Goal: Task Accomplishment & Management: Complete application form

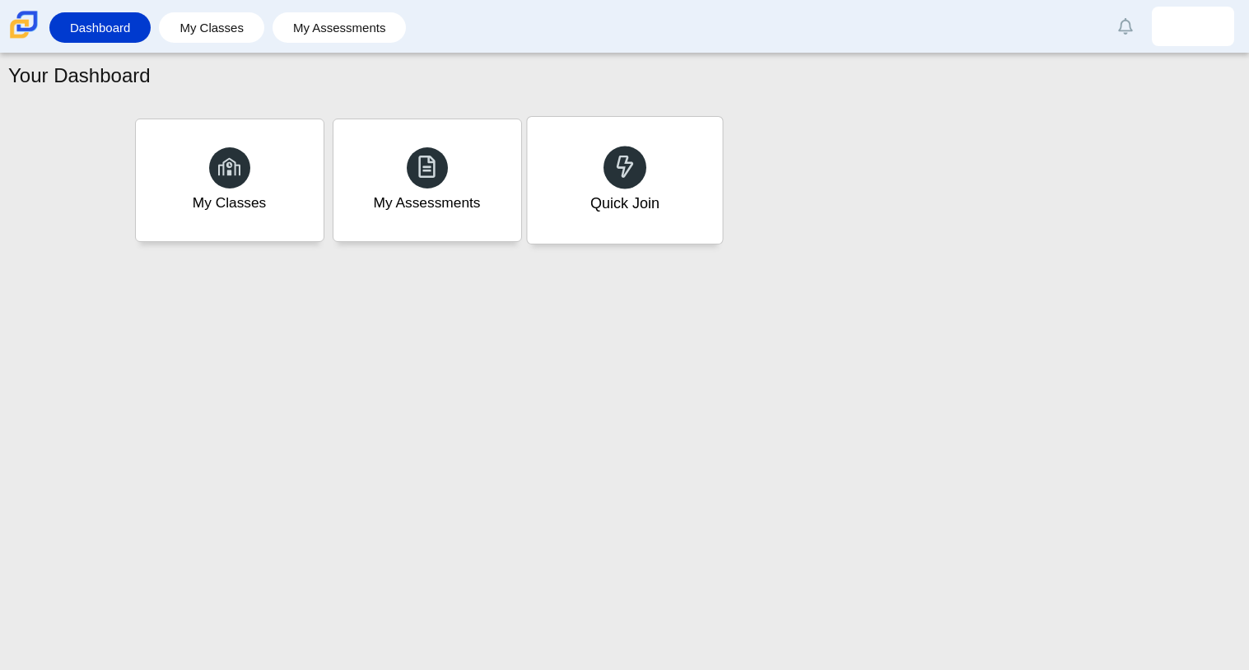
click at [666, 214] on div "Quick Join" at bounding box center [624, 180] width 195 height 127
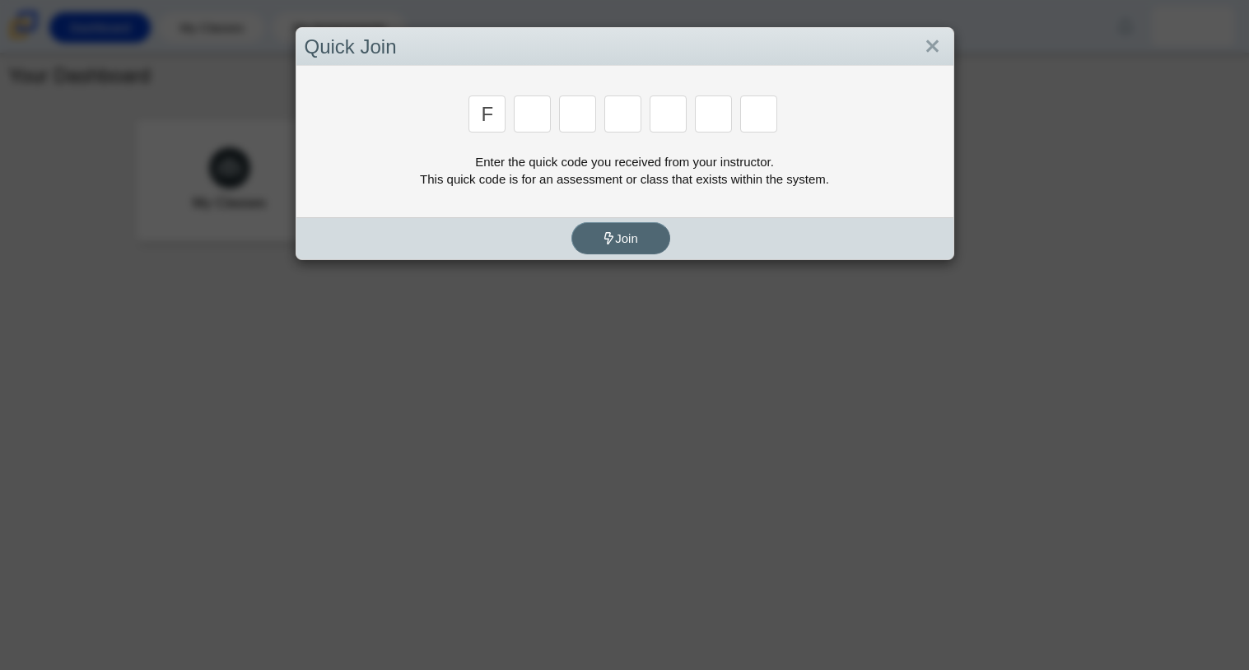
type input "f"
type input "m"
type input "7"
type input "m"
type input "c"
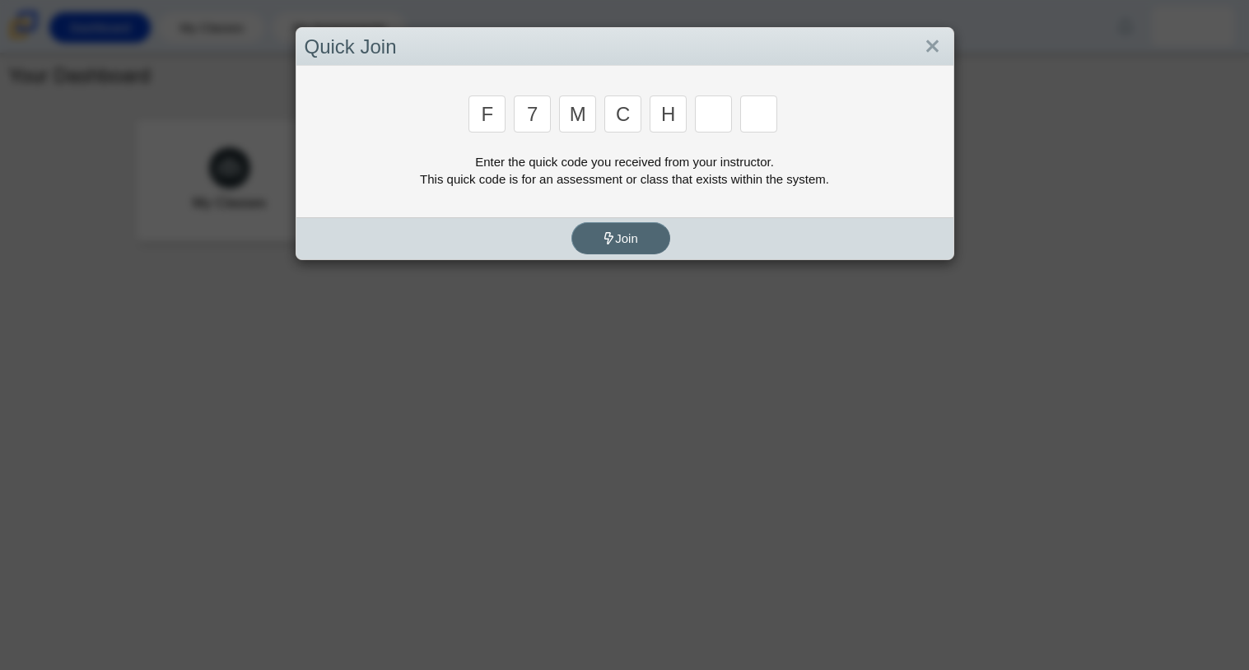
type input "h"
type input "w"
type input "k"
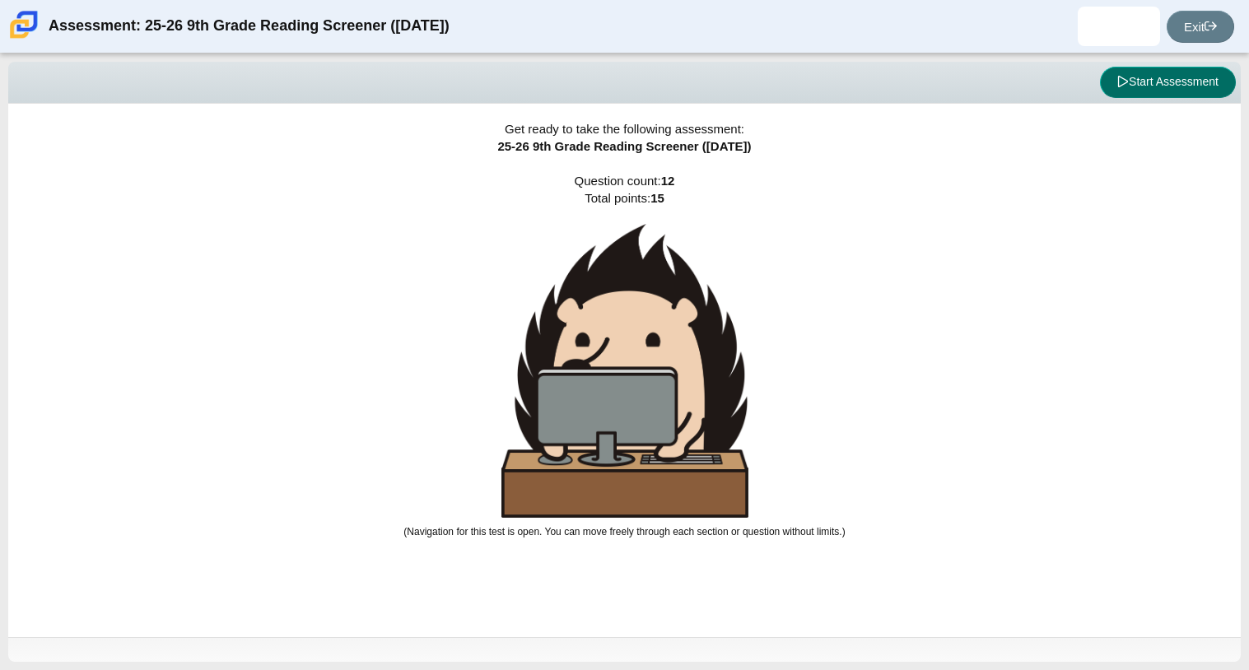
click at [1185, 86] on button "Start Assessment" at bounding box center [1168, 82] width 136 height 31
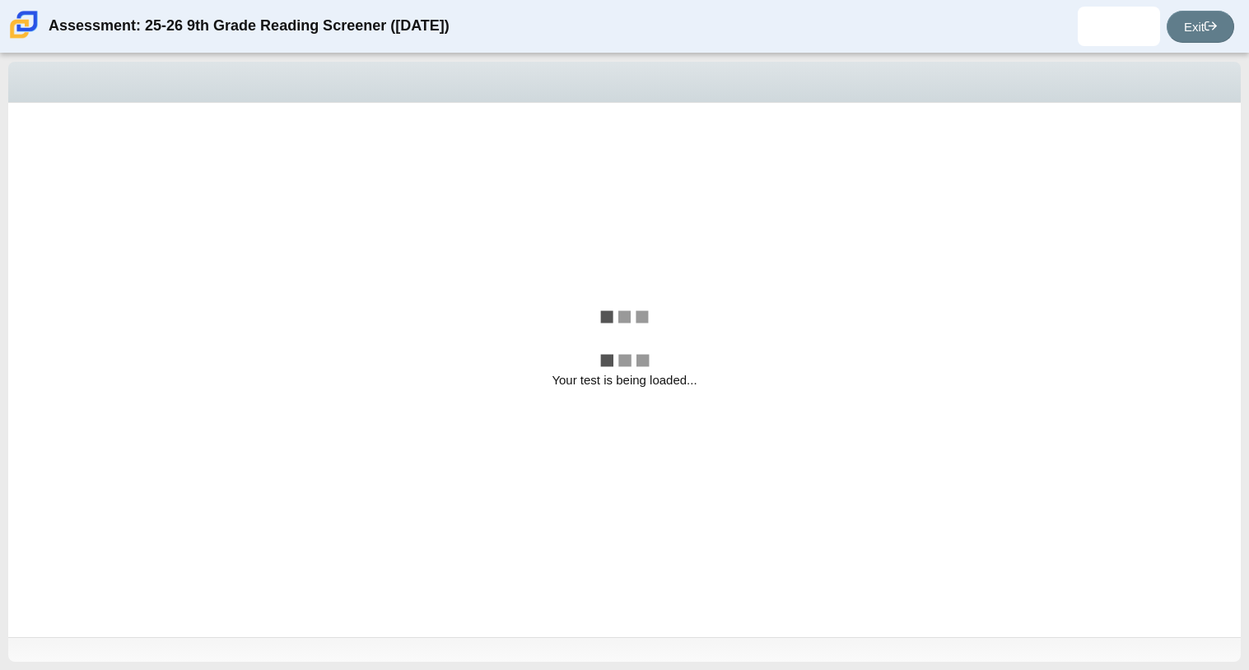
select select "ccc5b315-3c7c-471c-bf90-f22c8299c798"
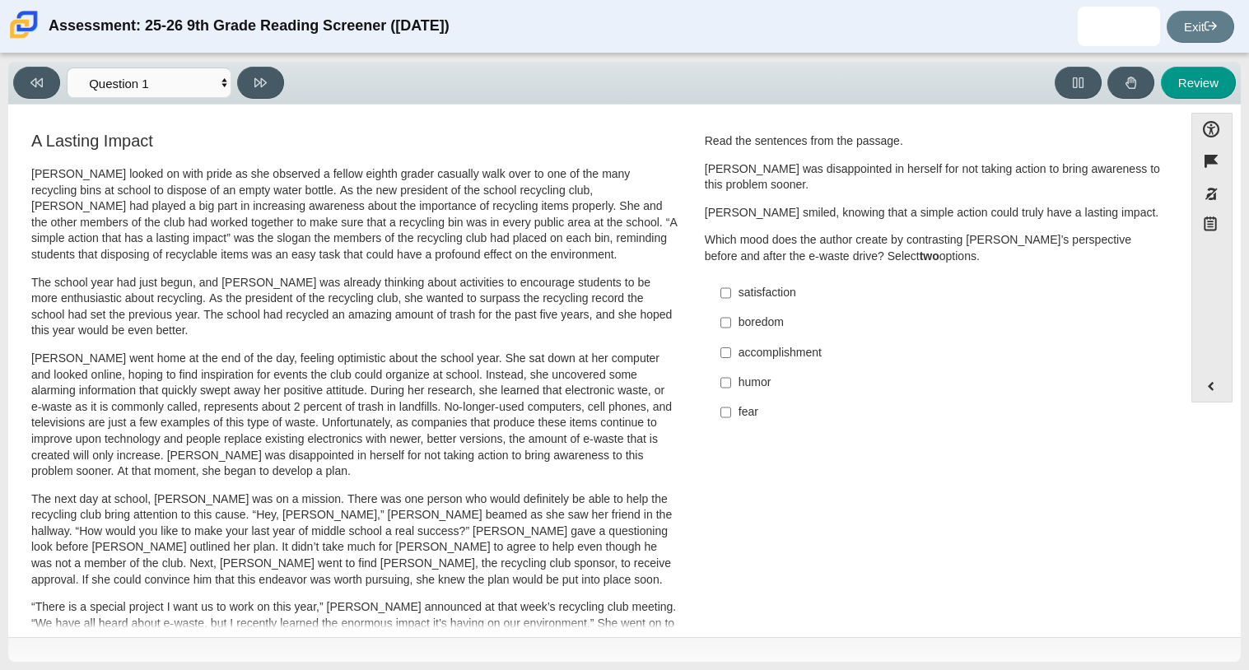
click at [779, 357] on div "accomplishment" at bounding box center [947, 353] width 416 height 16
click at [731, 357] on input "accomplishment accomplishment" at bounding box center [725, 353] width 11 height 30
checkbox input "true"
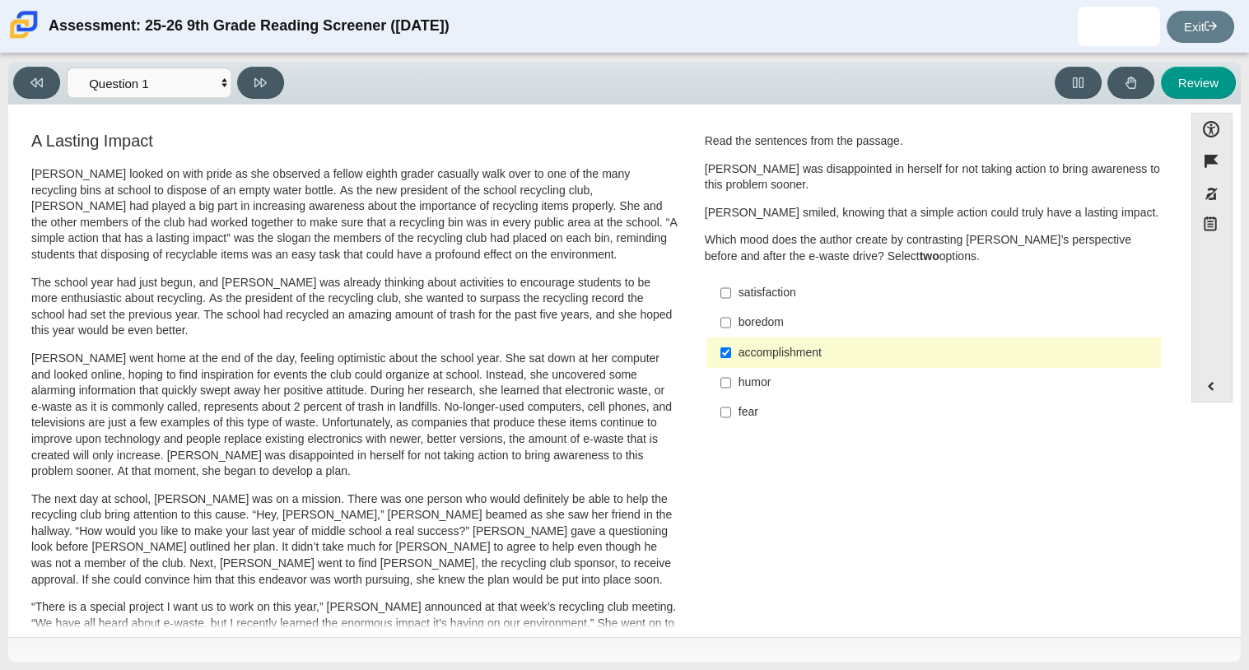
click at [753, 290] on div "satisfaction" at bounding box center [947, 293] width 416 height 16
click at [731, 290] on input "satisfaction satisfaction" at bounding box center [725, 293] width 11 height 30
checkbox input "true"
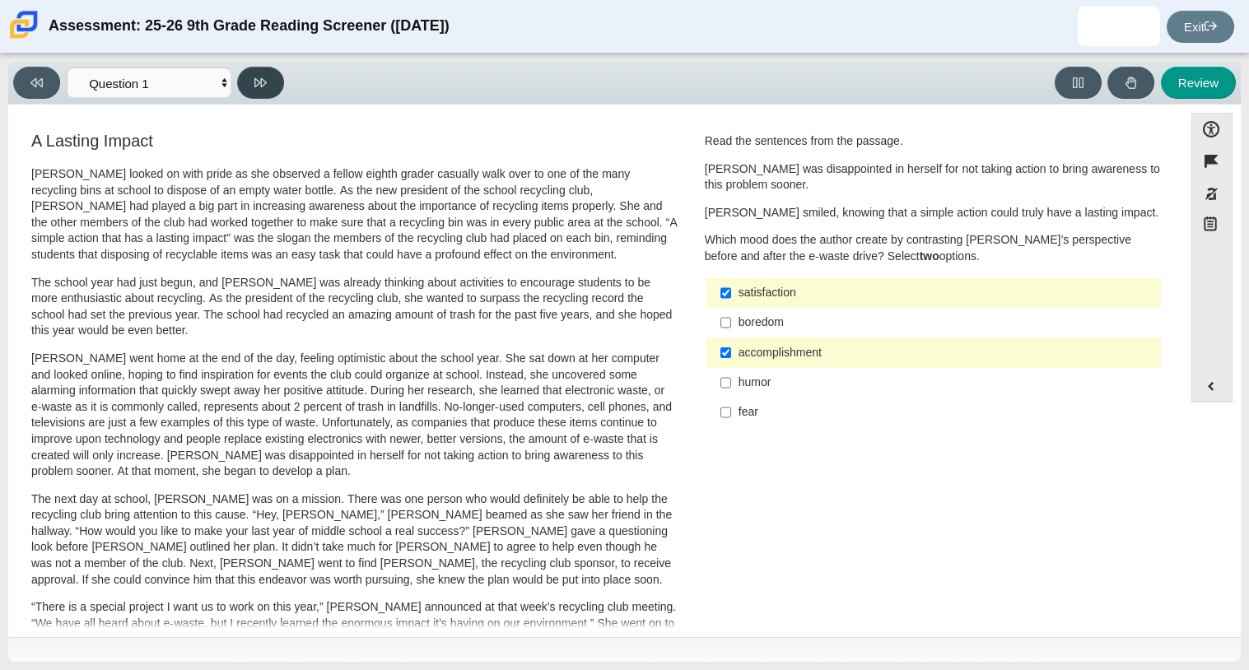
click at [275, 81] on button at bounding box center [260, 83] width 47 height 32
select select "0ff64528-ffd7-428d-b192-babfaadd44e8"
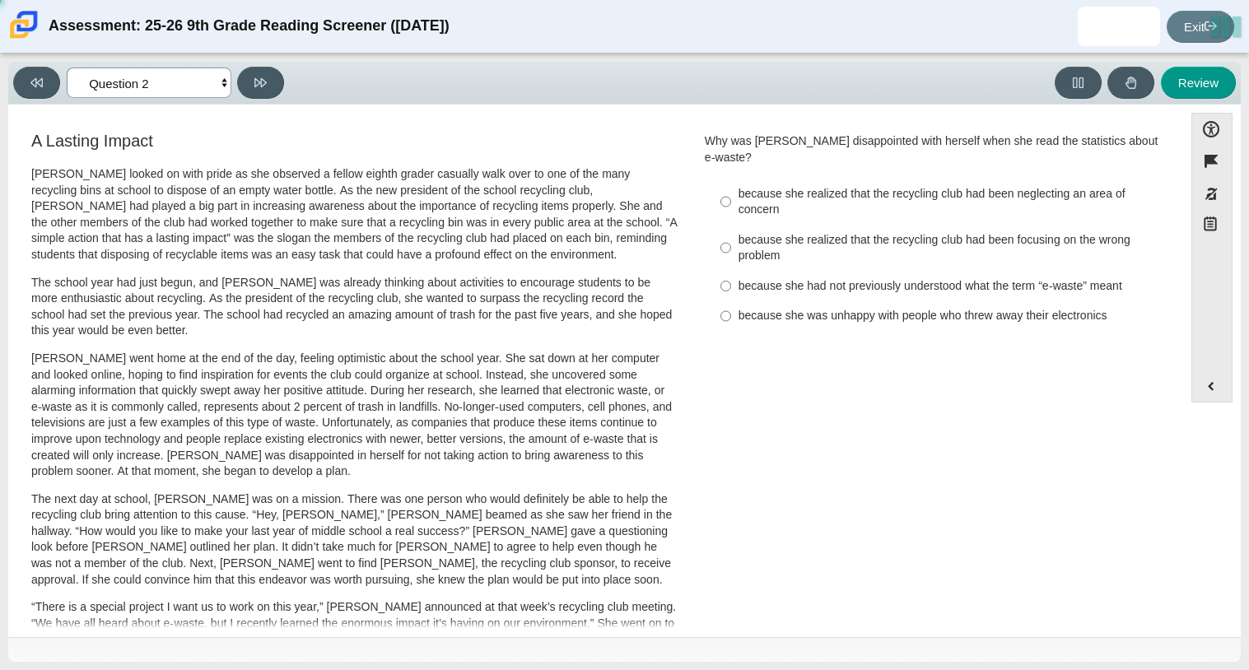
click at [225, 80] on select "Questions Question 1 Question 2 Question 3 Question 4 Question 5 Question 6 Que…" at bounding box center [149, 83] width 165 height 30
click at [263, 154] on div "A Lasting Impact Scarlett looked on with pride as she observed a fellow eighth …" at bounding box center [354, 588] width 646 height 913
click at [768, 237] on div "because she realized that the recycling club had been focusing on the wrong pro…" at bounding box center [947, 248] width 416 height 32
click at [731, 237] on input "because she realized that the recycling club had been focusing on the wrong pro…" at bounding box center [725, 248] width 11 height 46
radio input "true"
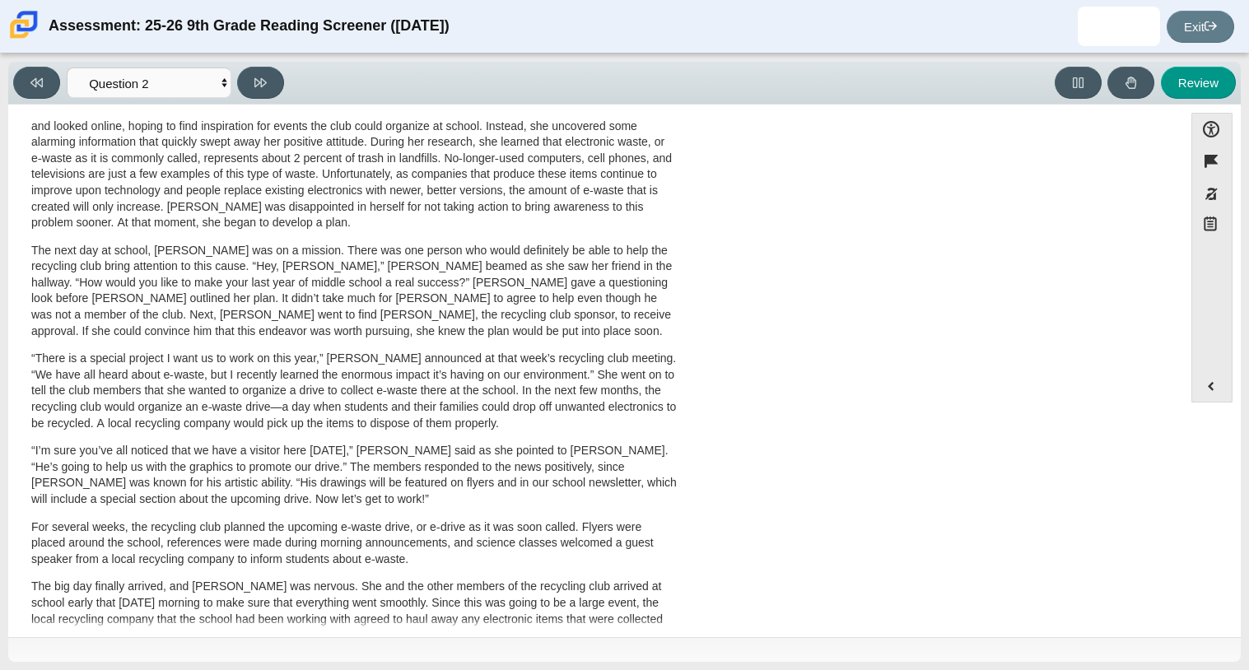
scroll to position [243, 0]
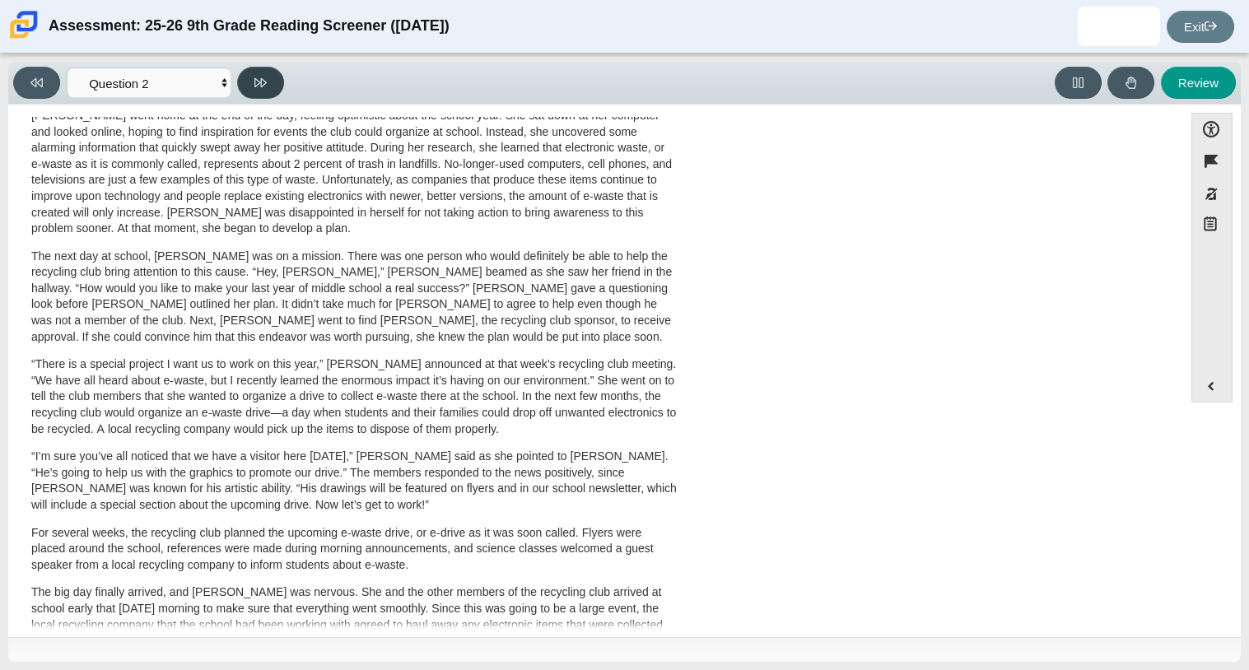
click at [240, 81] on button at bounding box center [260, 83] width 47 height 32
select select "7ce3d843-6974-4858-901c-1ff39630e843"
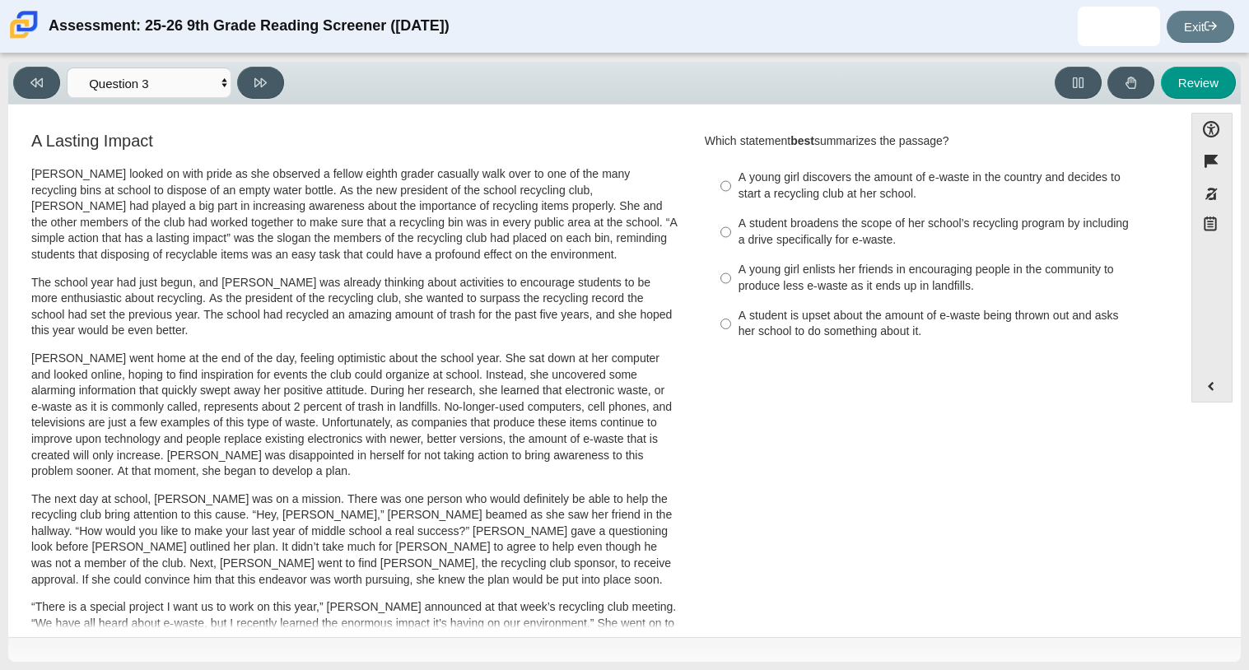
click at [819, 236] on div "A student broadens the scope of her school’s recycling program by including a d…" at bounding box center [947, 232] width 416 height 32
click at [731, 236] on input "A student broadens the scope of her school’s recycling program by including a d…" at bounding box center [725, 232] width 11 height 46
radio input "true"
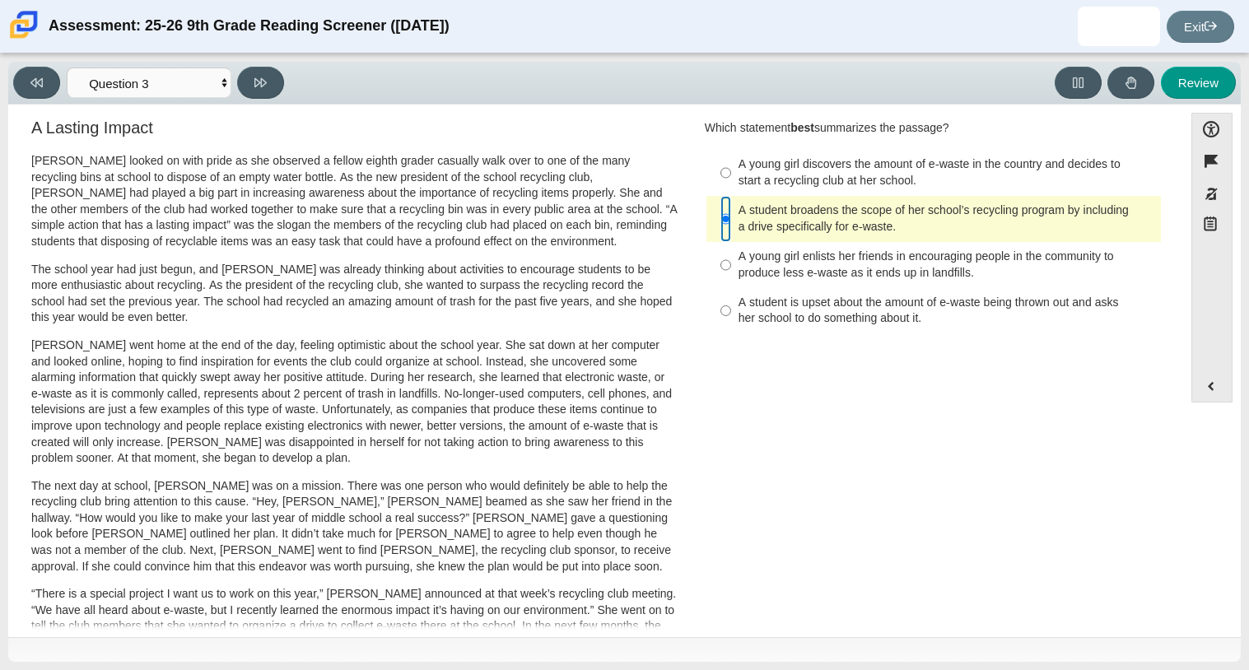
scroll to position [14, 0]
click at [259, 91] on button at bounding box center [260, 83] width 47 height 32
select select "ca9ea0f1-49c5-4bd1-83b0-472c18652b42"
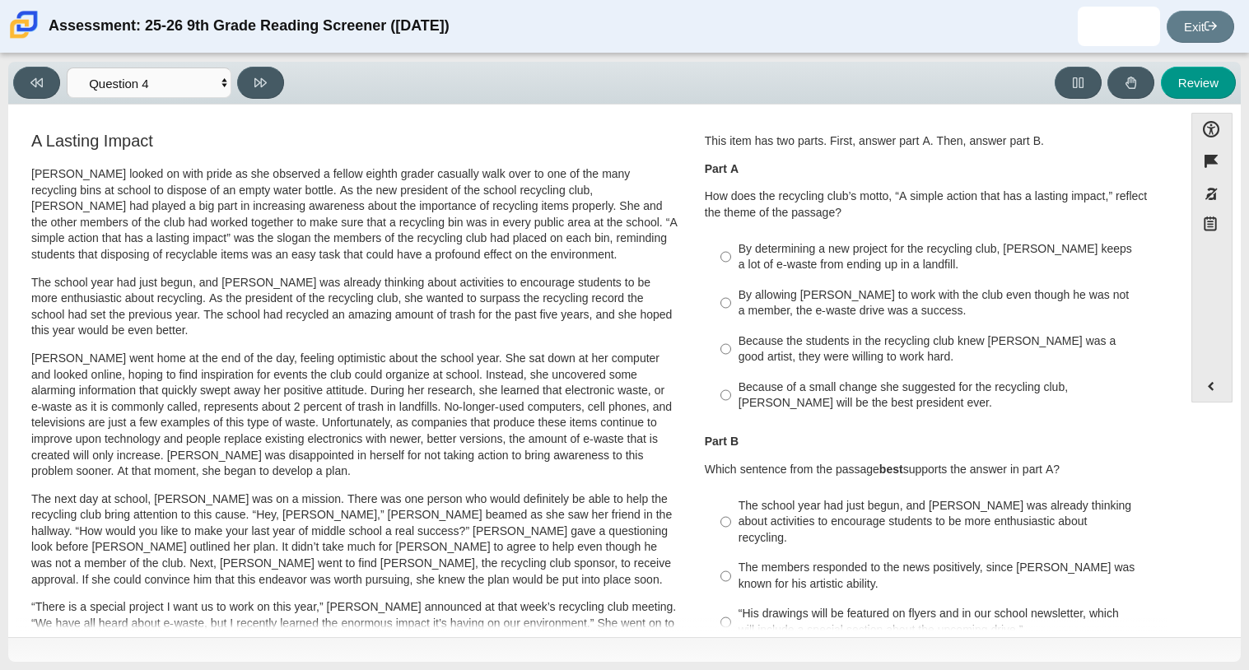
scroll to position [0, 0]
click at [810, 276] on label "By determining a new project for the recycling club, Scarlett keeps a lot of e-…" at bounding box center [935, 257] width 452 height 46
click at [731, 276] on input "By determining a new project for the recycling club, Scarlett keeps a lot of e-…" at bounding box center [725, 257] width 11 height 46
radio input "true"
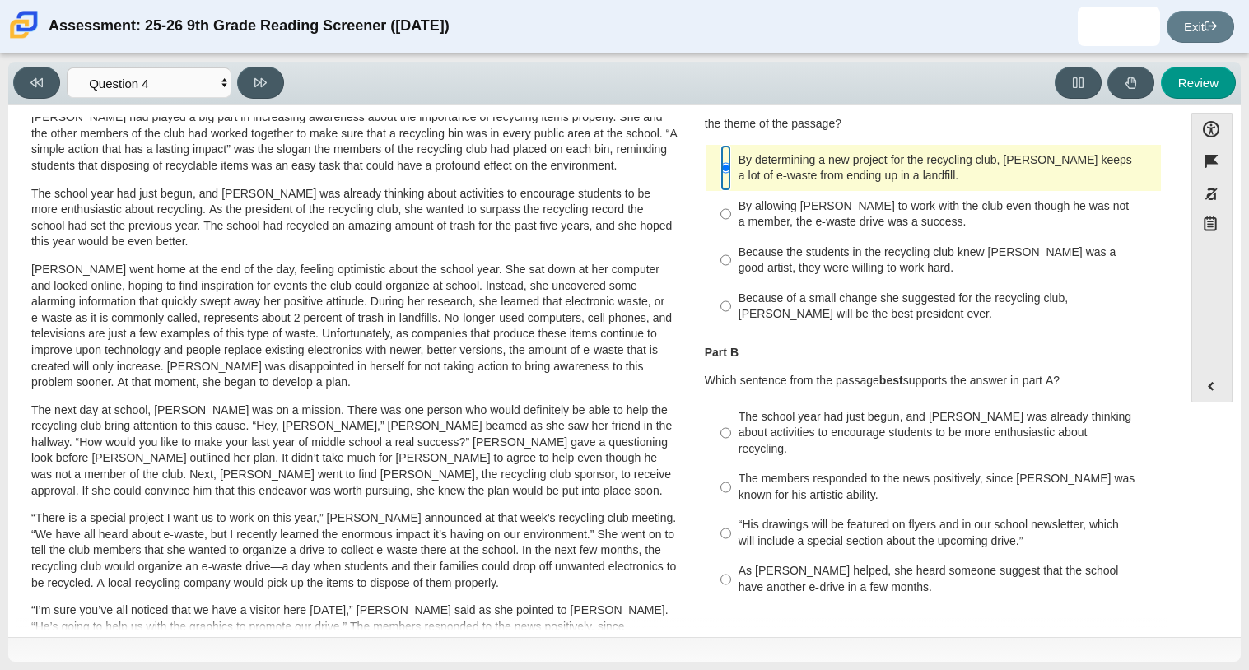
scroll to position [91, 0]
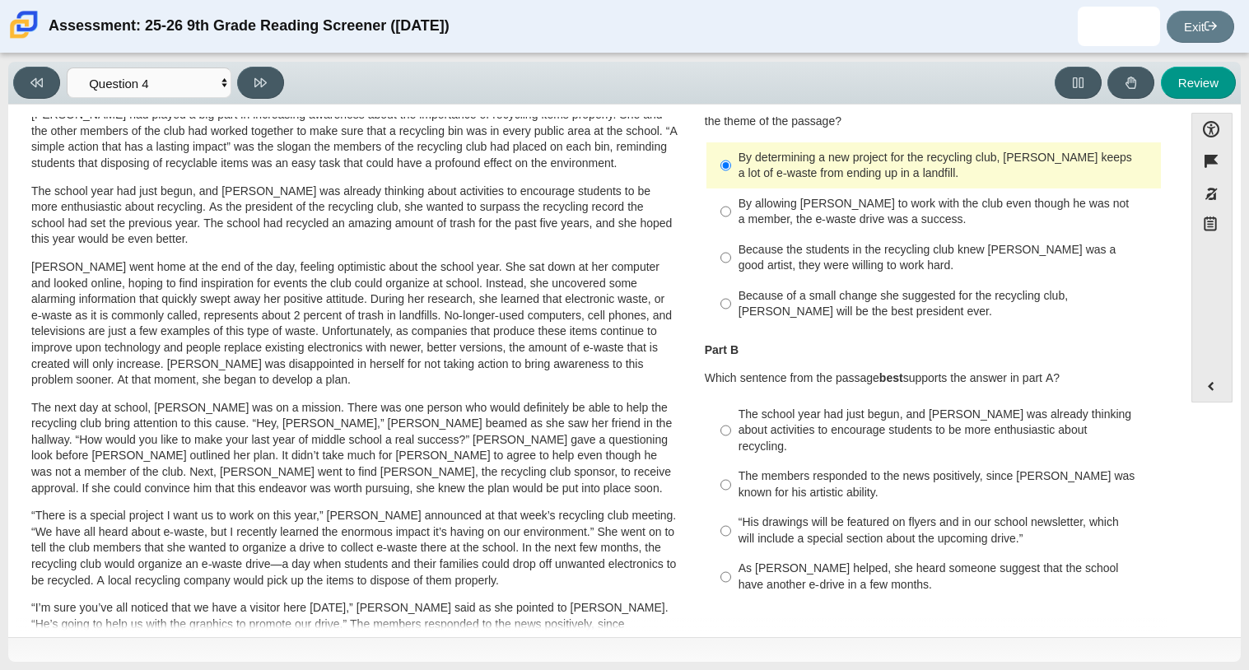
click at [855, 422] on div "The school year had just begun, and Scarlett was already thinking about activit…" at bounding box center [947, 431] width 416 height 49
click at [731, 422] on input "The school year had just begun, and Scarlett was already thinking about activit…" at bounding box center [725, 430] width 11 height 63
radio input "true"
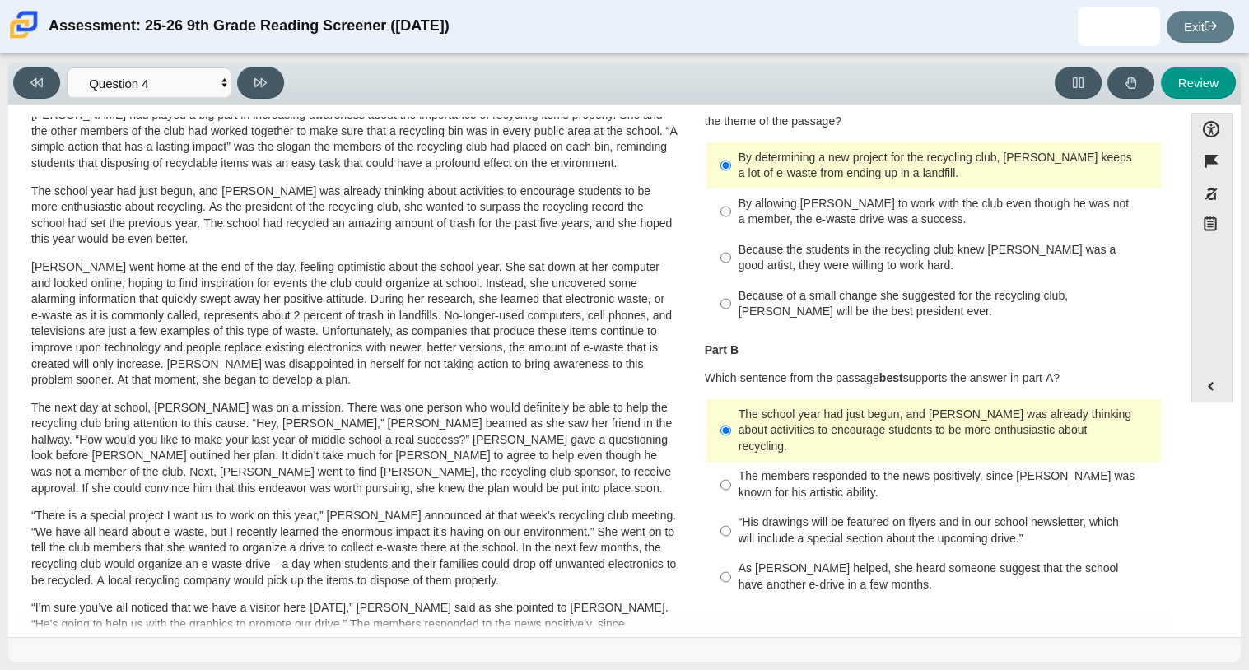
click at [865, 529] on div "“His drawings will be featured on flyers and in our school newsletter, which wi…" at bounding box center [947, 531] width 416 height 32
click at [731, 529] on input "“His drawings will be featured on flyers and in our school newsletter, which wi…" at bounding box center [725, 531] width 11 height 46
radio input "true"
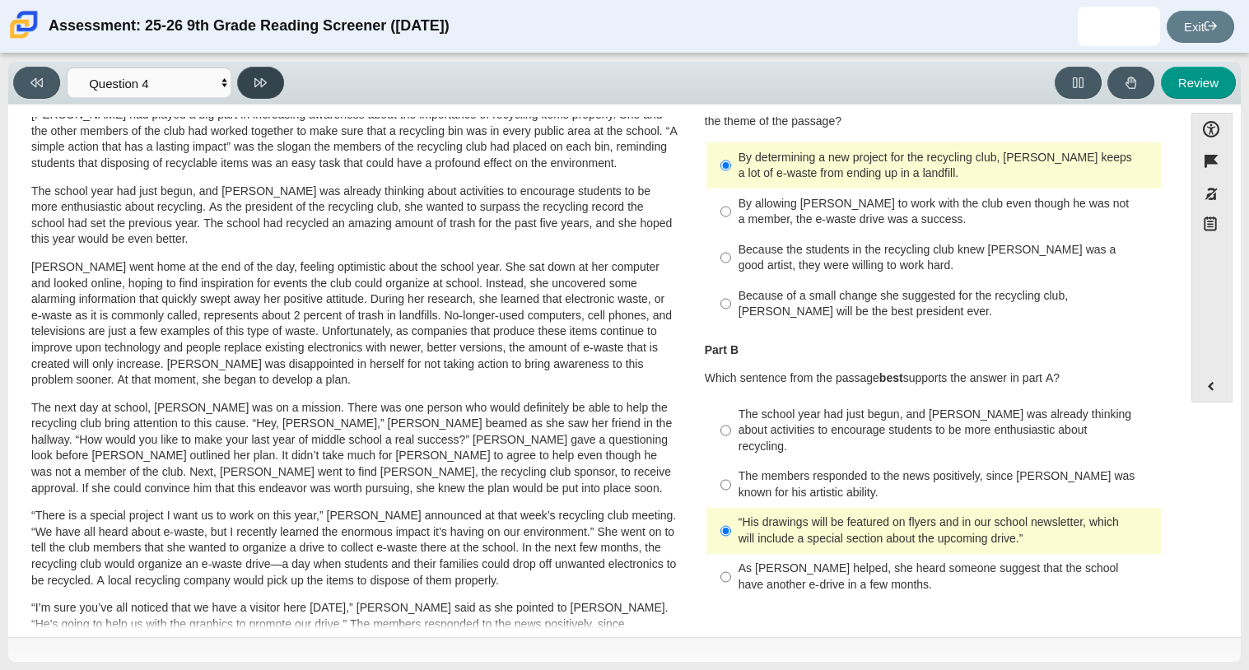
click at [254, 86] on icon at bounding box center [260, 83] width 12 height 12
select select "e41f1a79-e29f-4095-8030-a53364015bed"
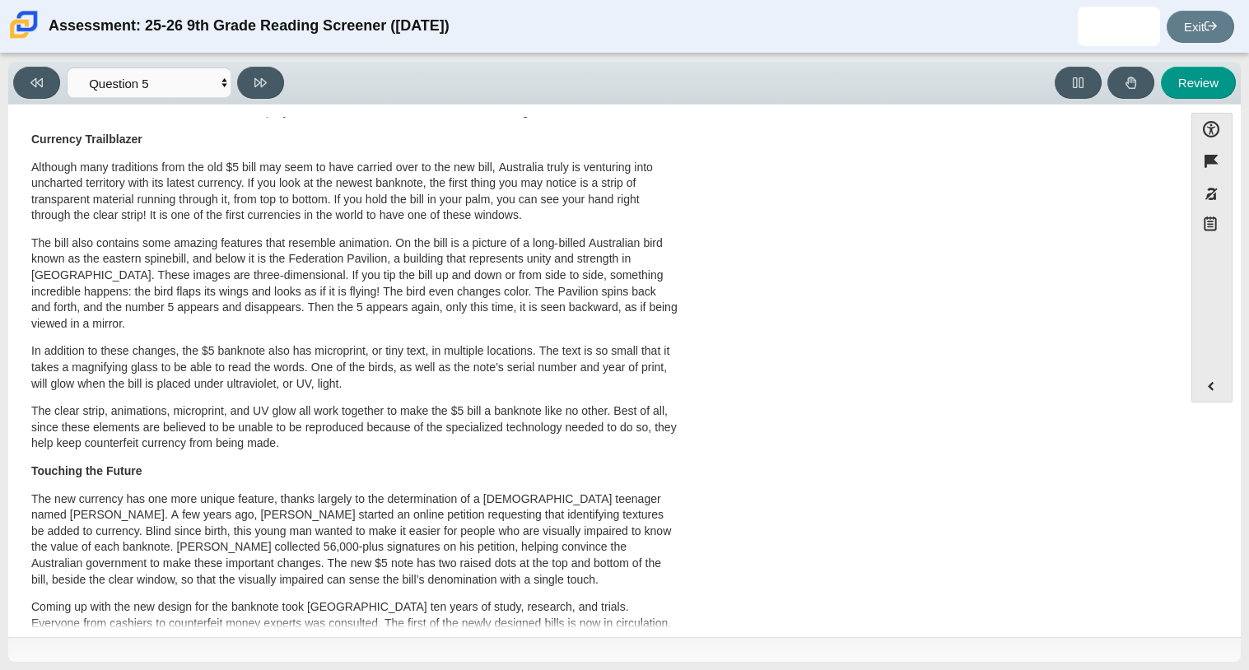
scroll to position [0, 0]
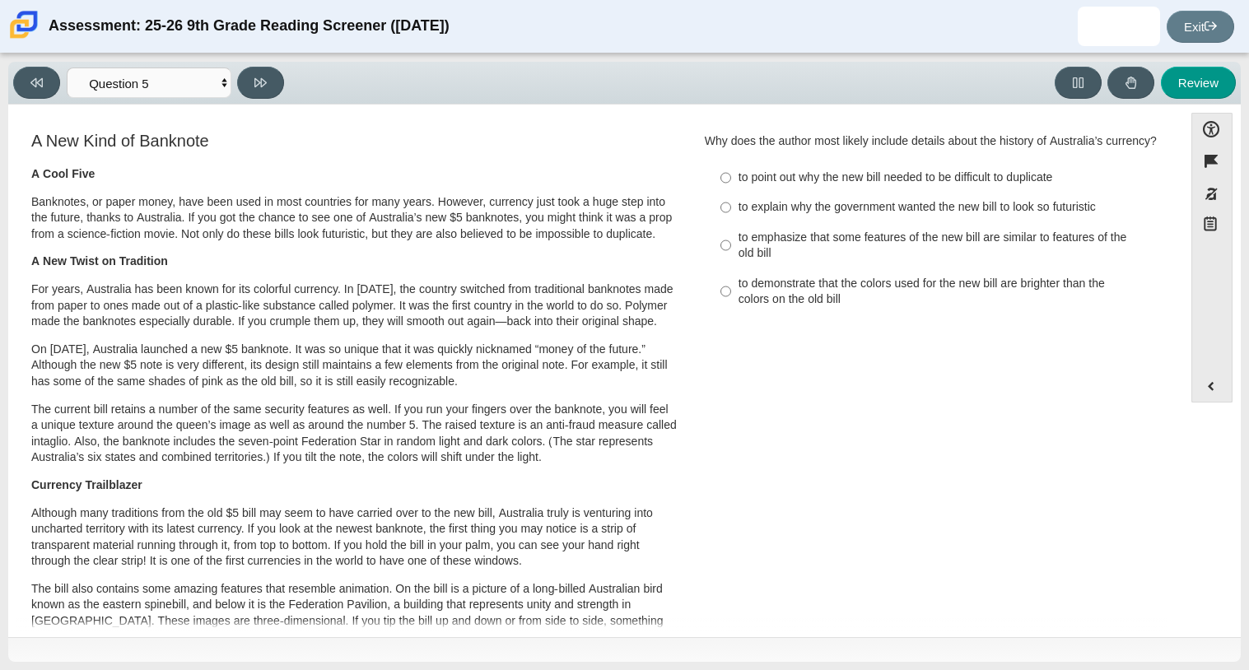
click at [800, 216] on div "to explain why the government wanted the new bill to look so futuristic" at bounding box center [947, 207] width 416 height 16
click at [731, 222] on input "to explain why the government wanted the new bill to look so futuristic to expl…" at bounding box center [725, 208] width 11 height 30
radio input "true"
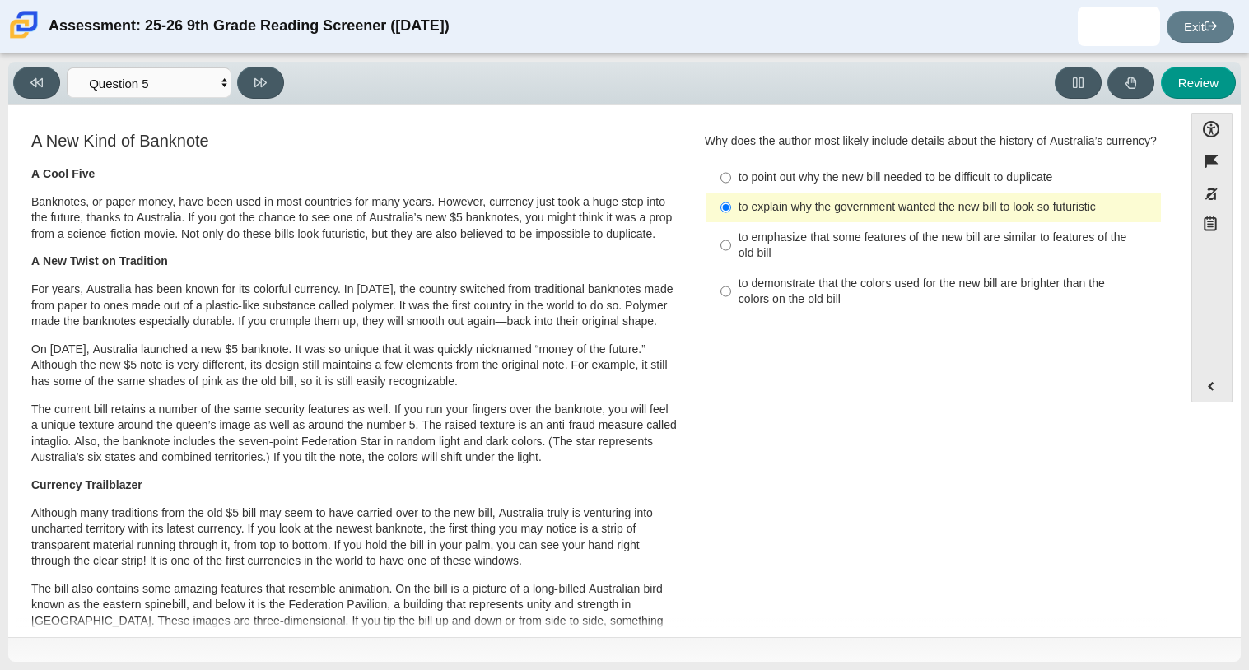
click at [794, 193] on label "to point out why the new bill needed to be difficult to duplicate to point out …" at bounding box center [935, 178] width 452 height 30
click at [731, 193] on input "to point out why the new bill needed to be difficult to duplicate to point out …" at bounding box center [725, 178] width 11 height 30
radio input "true"
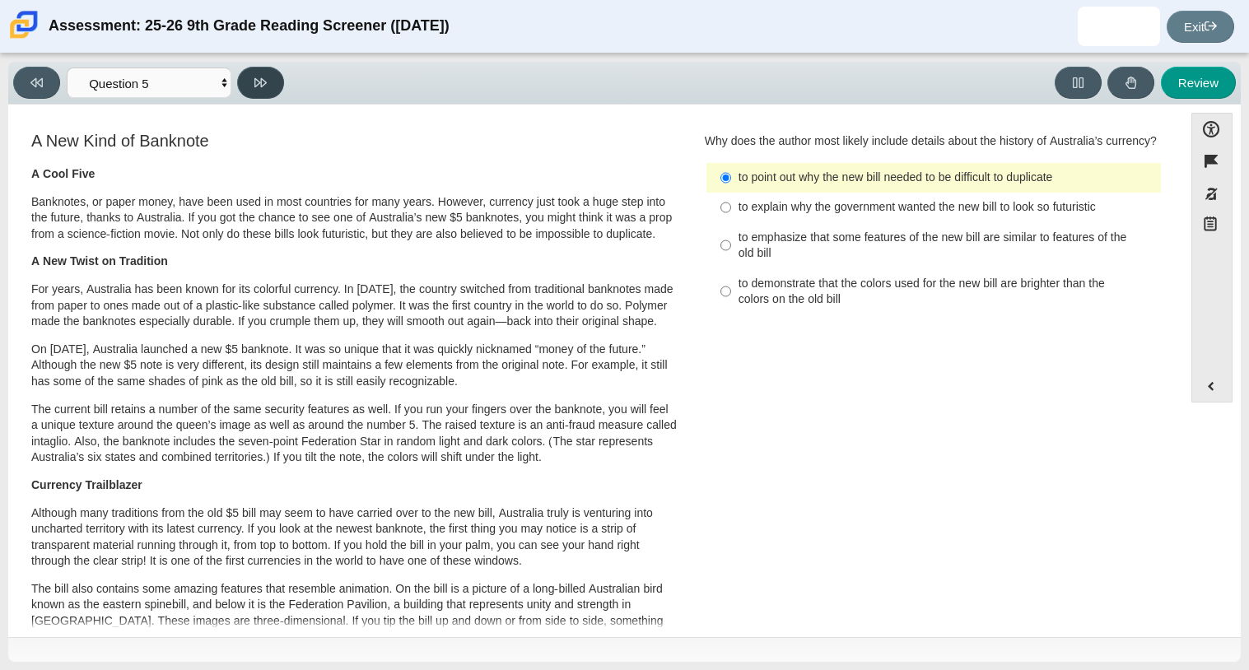
click at [273, 88] on button at bounding box center [260, 83] width 47 height 32
select select "69146e31-7b3d-4a3e-9ce6-f30c24342ae0"
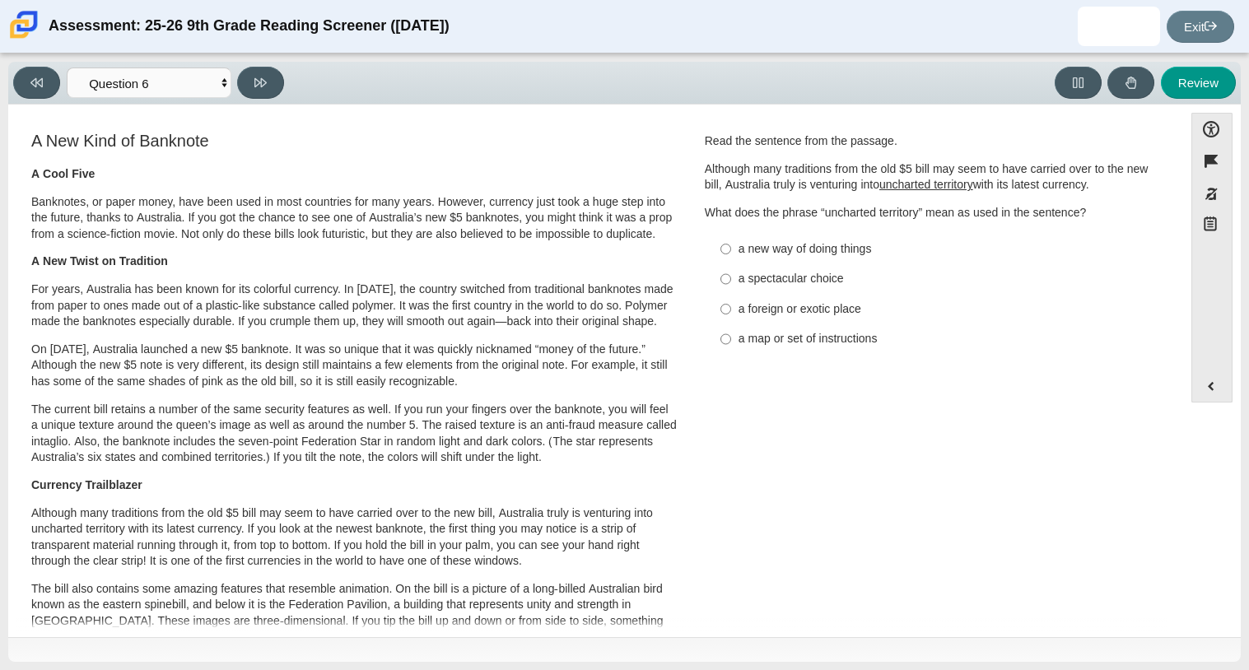
click at [770, 258] on label "a new way of doing things a new way of doing things" at bounding box center [935, 249] width 452 height 30
click at [731, 258] on input "a new way of doing things a new way of doing things" at bounding box center [725, 249] width 11 height 30
radio input "true"
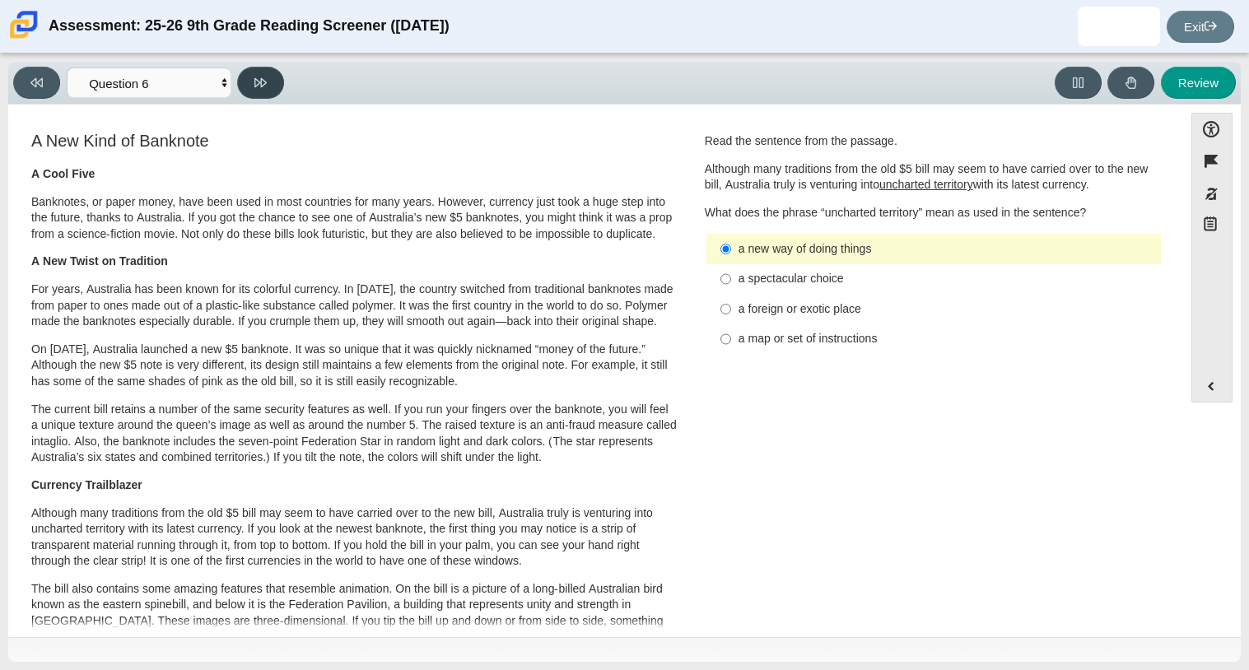
click at [271, 95] on button at bounding box center [260, 83] width 47 height 32
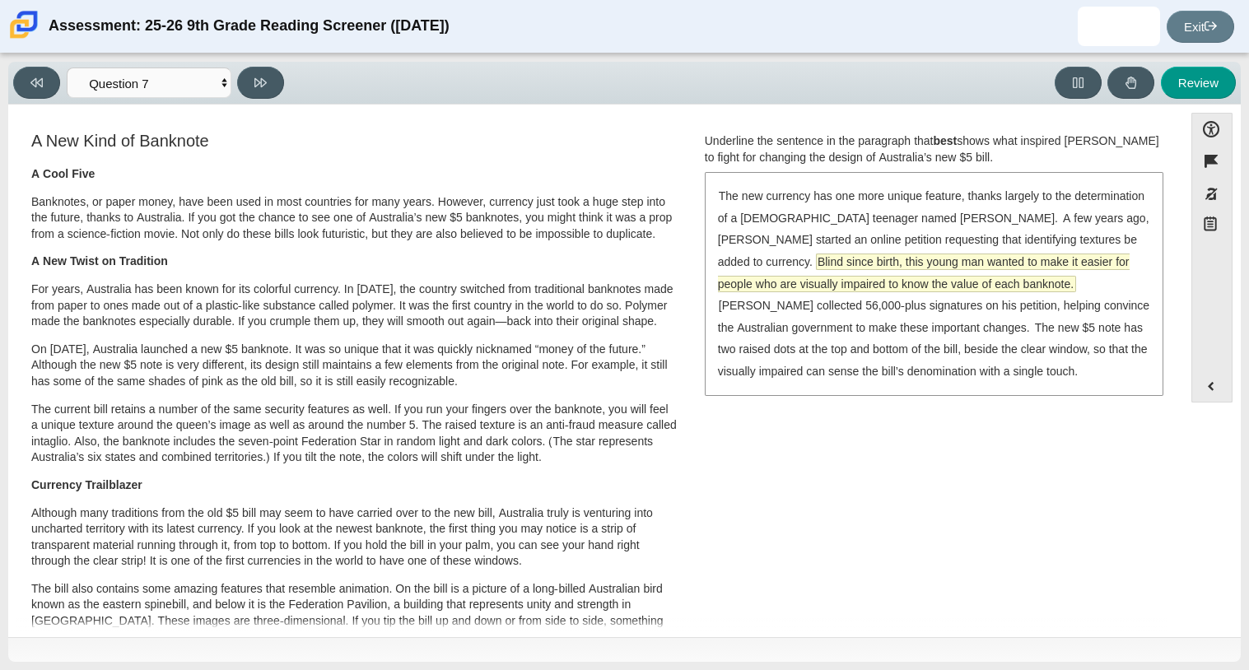
click at [897, 287] on span "Blind since birth, this young man wanted to make it easier for people who are v…" at bounding box center [924, 272] width 412 height 37
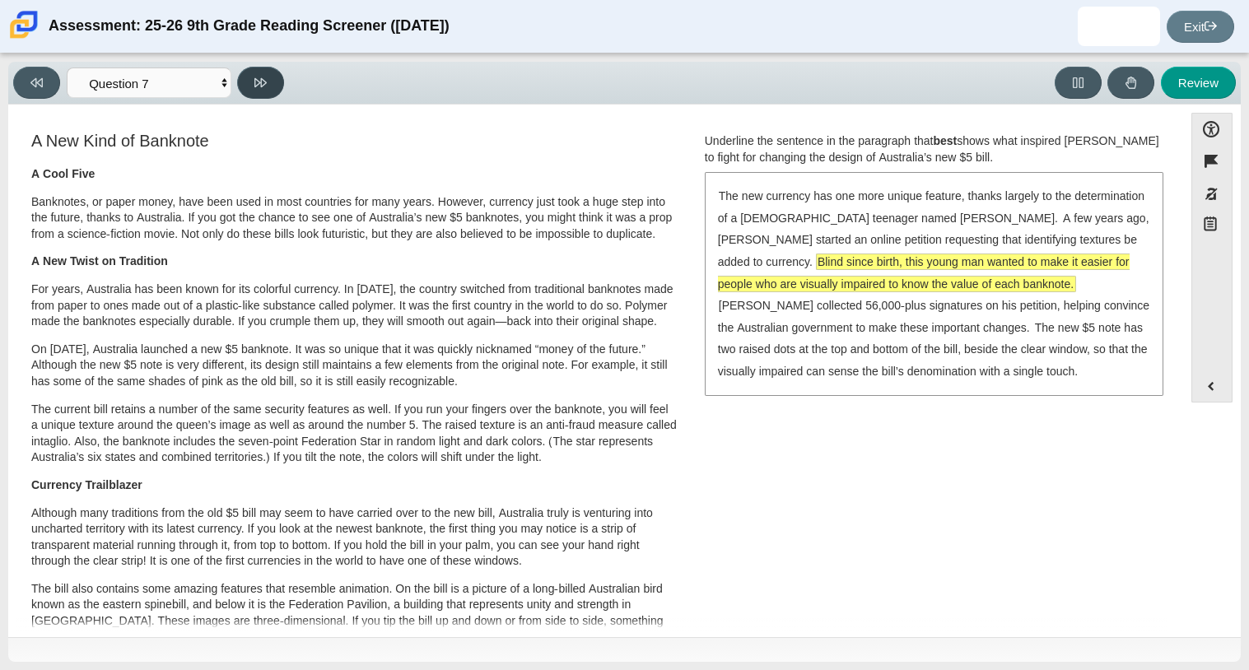
click at [262, 86] on icon at bounding box center [260, 82] width 12 height 9
select select "ea8338c2-a6a3-418e-a305-2b963b54a290"
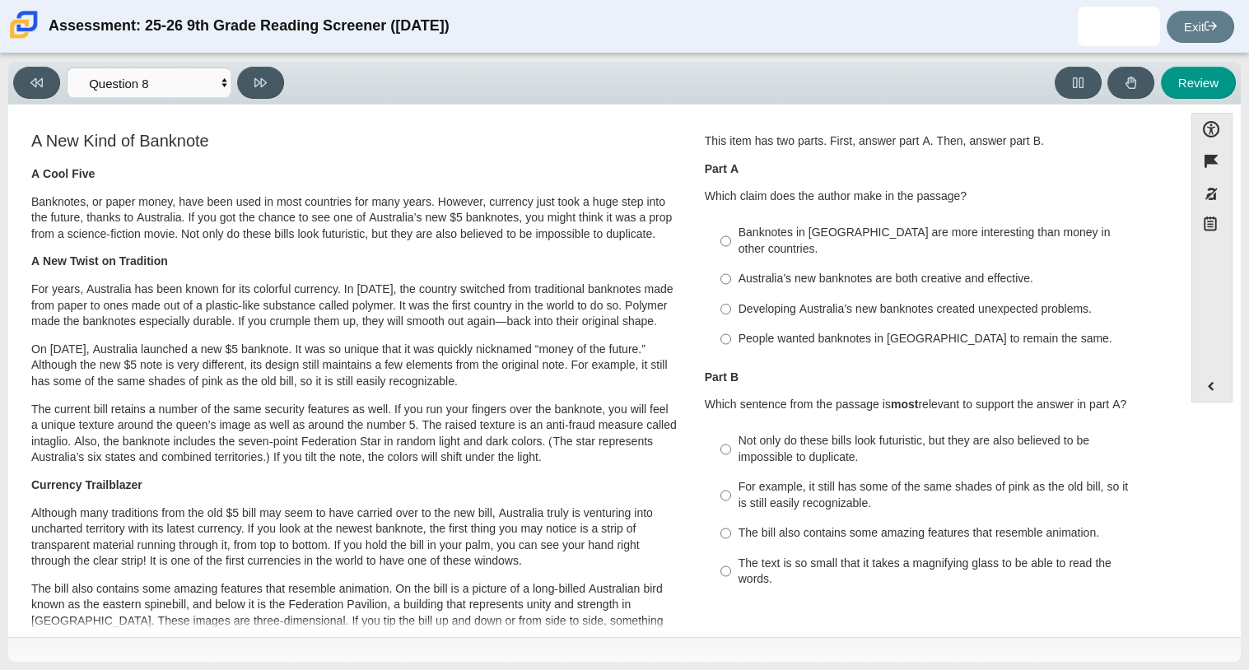
click at [846, 271] on div "Australia’s new banknotes are both creative and effective." at bounding box center [947, 279] width 416 height 16
click at [731, 265] on input "Australia’s new banknotes are both creative and effective. Australia’s new bank…" at bounding box center [725, 279] width 11 height 30
radio input "true"
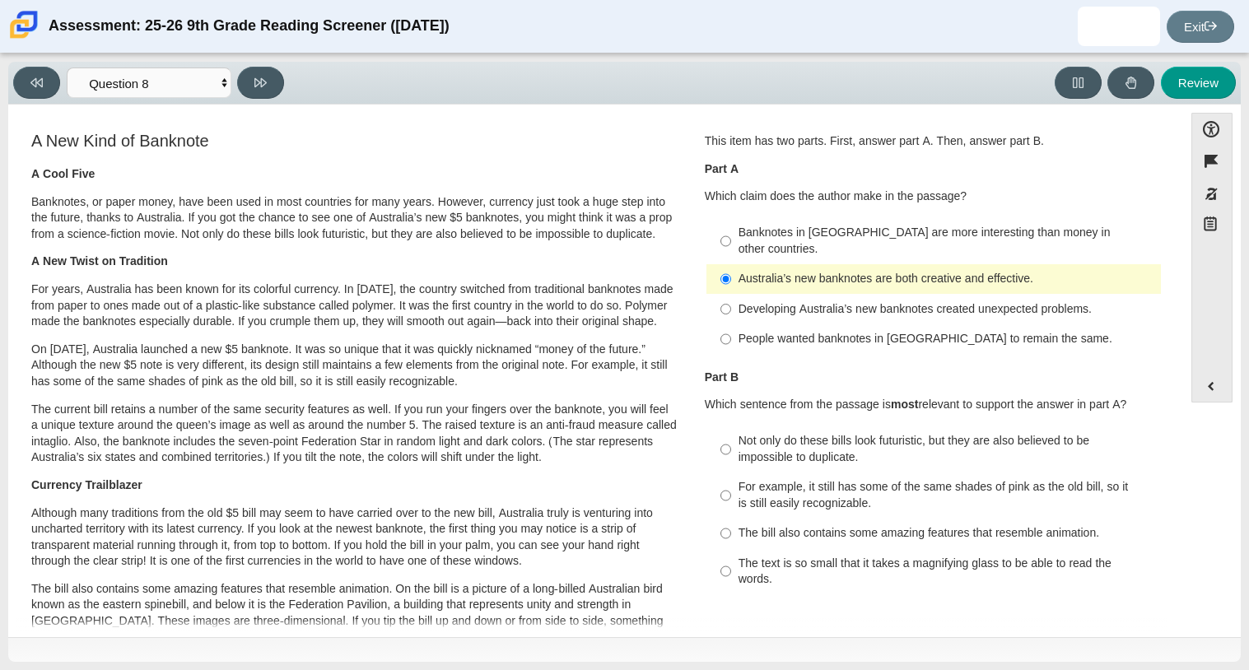
click at [818, 449] on div "Not only do these bills look futuristic, but they are also believed to be impos…" at bounding box center [947, 449] width 416 height 32
click at [731, 449] on input "Not only do these bills look futuristic, but they are also believed to be impos…" at bounding box center [725, 450] width 11 height 46
radio input "true"
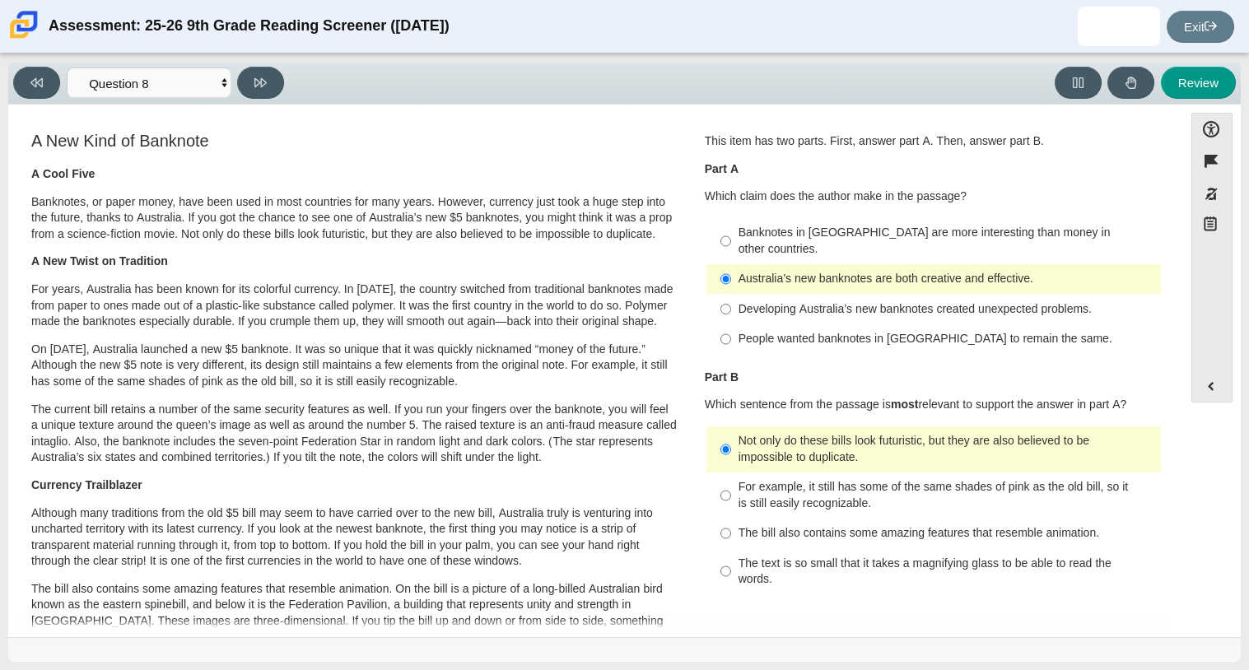
click at [653, 324] on p "For years, Australia has been known for its colorful currency. In 1988, the cou…" at bounding box center [354, 306] width 646 height 49
click at [258, 90] on button at bounding box center [260, 83] width 47 height 32
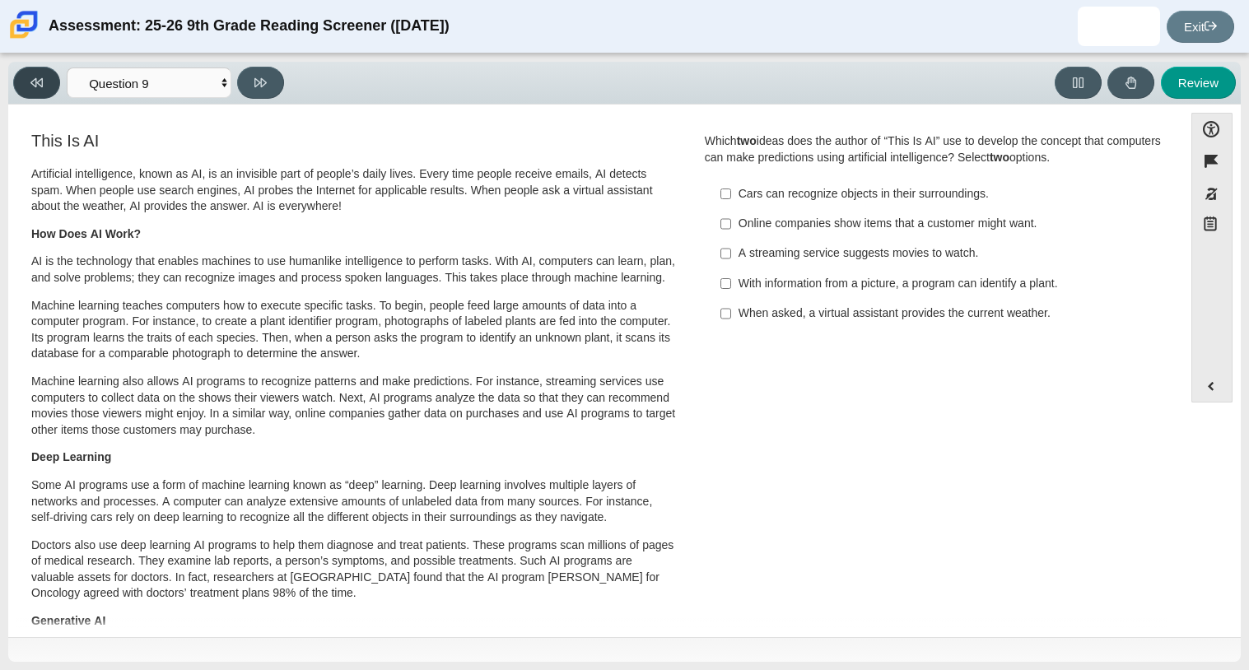
click at [33, 94] on button at bounding box center [36, 83] width 47 height 32
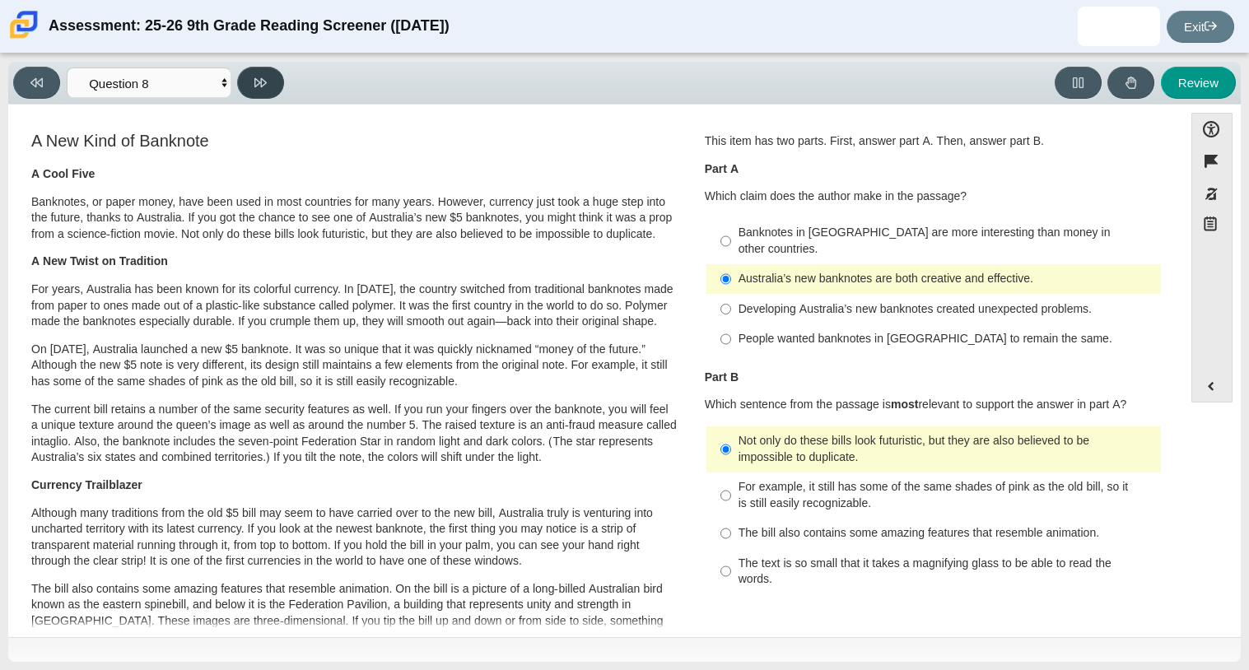
click at [245, 94] on button at bounding box center [260, 83] width 47 height 32
select select "89f058d6-b15c-4ef5-a4b3-fdaffb8868b6"
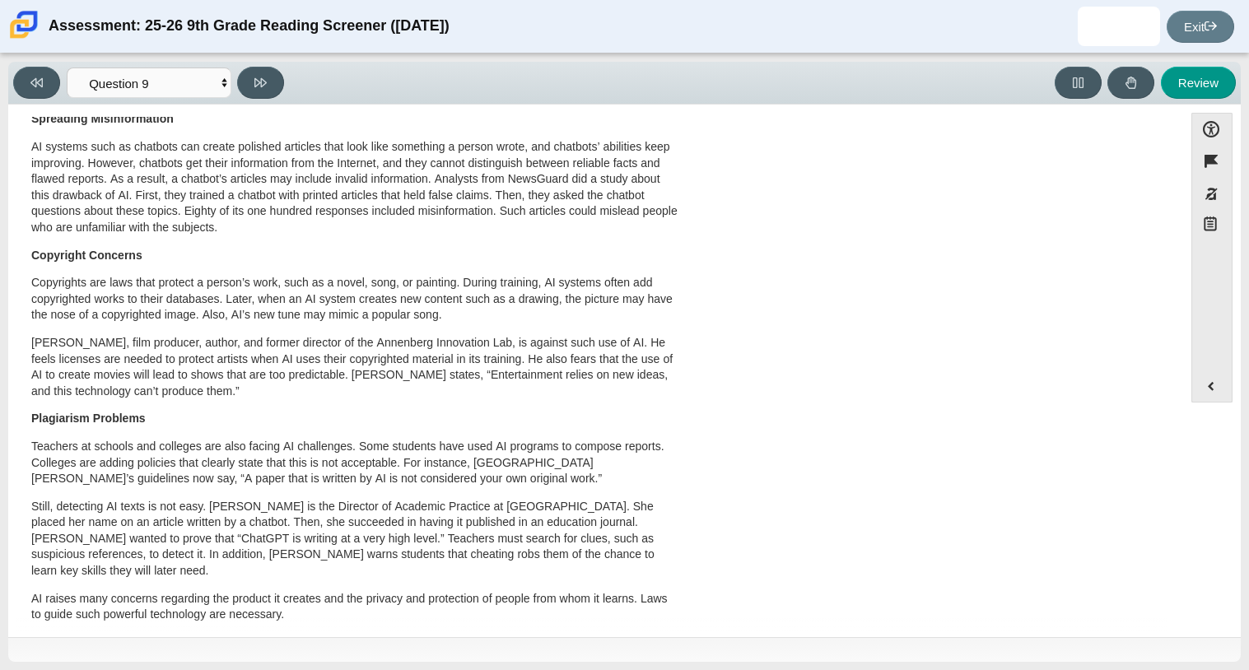
scroll to position [776, 0]
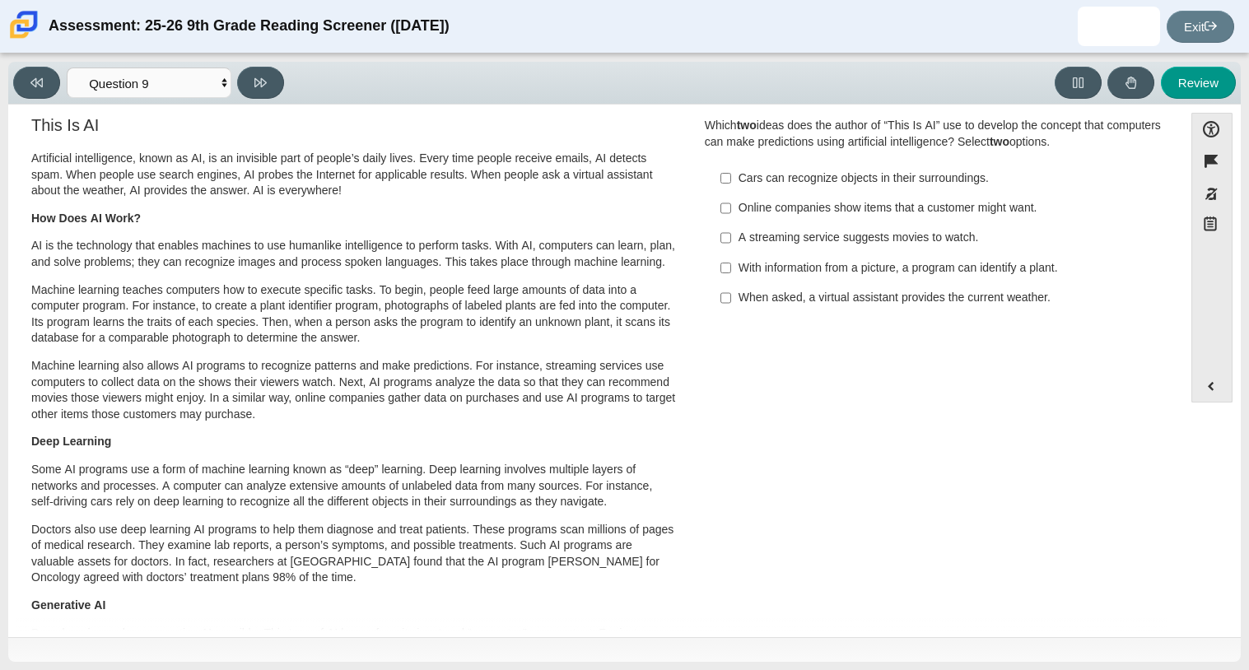
scroll to position [17, 0]
click at [924, 203] on div "Online companies show items that a customer might want." at bounding box center [947, 206] width 416 height 16
click at [731, 203] on input "Online companies show items that a customer might want. Online companies show i…" at bounding box center [725, 207] width 11 height 30
checkbox input "true"
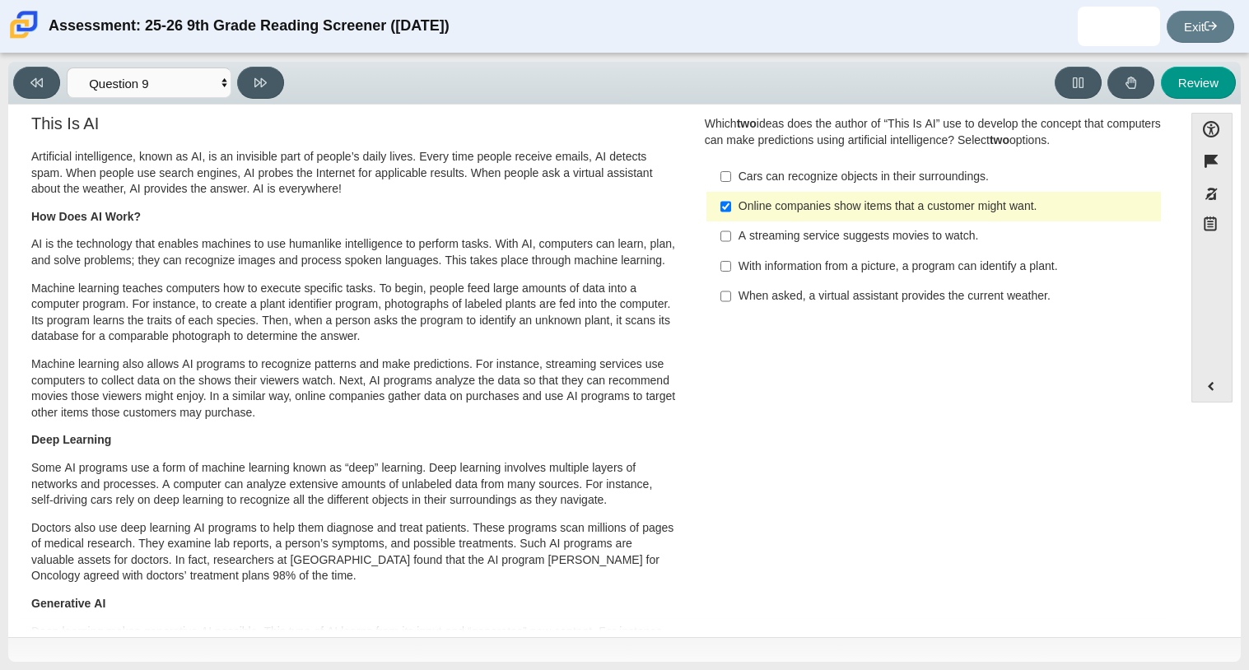
click at [930, 245] on label "A streaming service suggests movies to watch. A streaming service suggests movi…" at bounding box center [935, 236] width 452 height 30
click at [731, 245] on input "A streaming service suggests movies to watch. A streaming service suggests movi…" at bounding box center [725, 236] width 11 height 30
checkbox input "true"
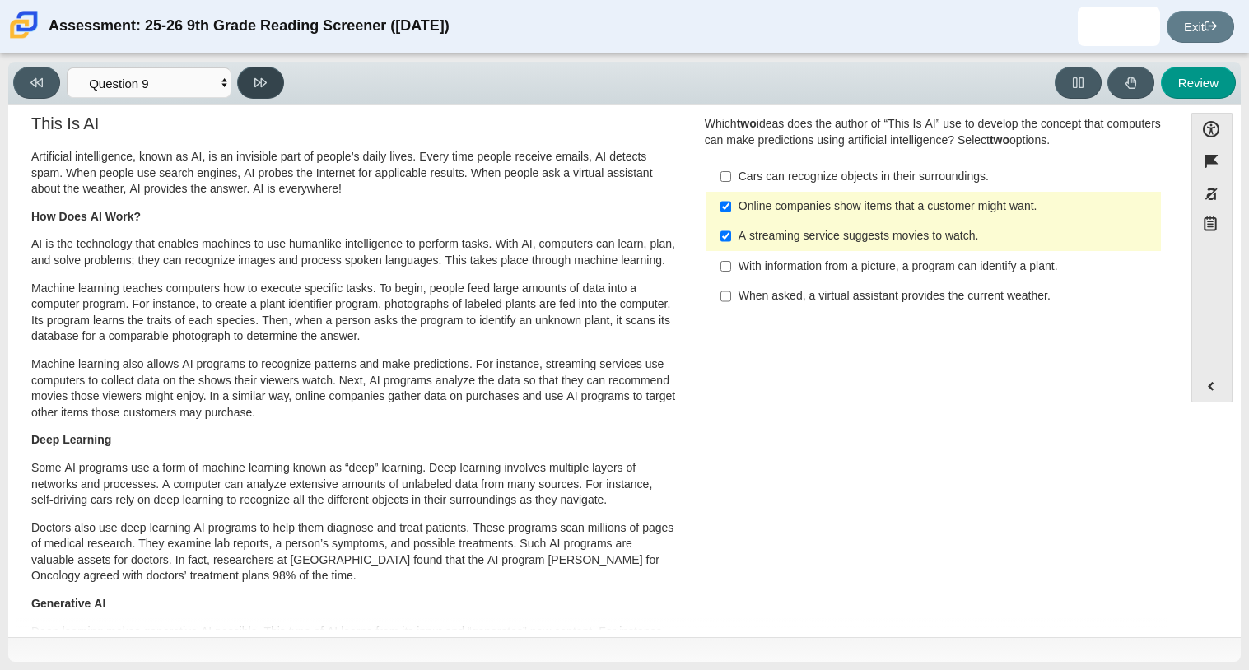
click at [263, 86] on icon at bounding box center [260, 83] width 12 height 12
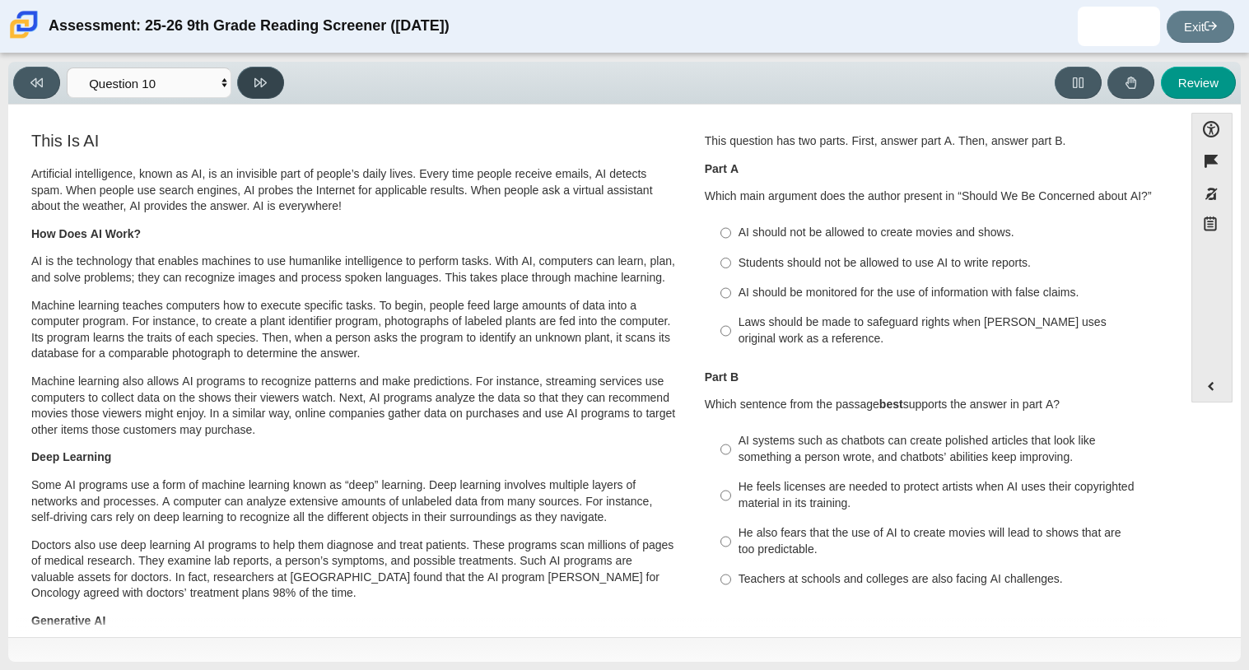
click at [263, 86] on icon at bounding box center [260, 83] width 12 height 12
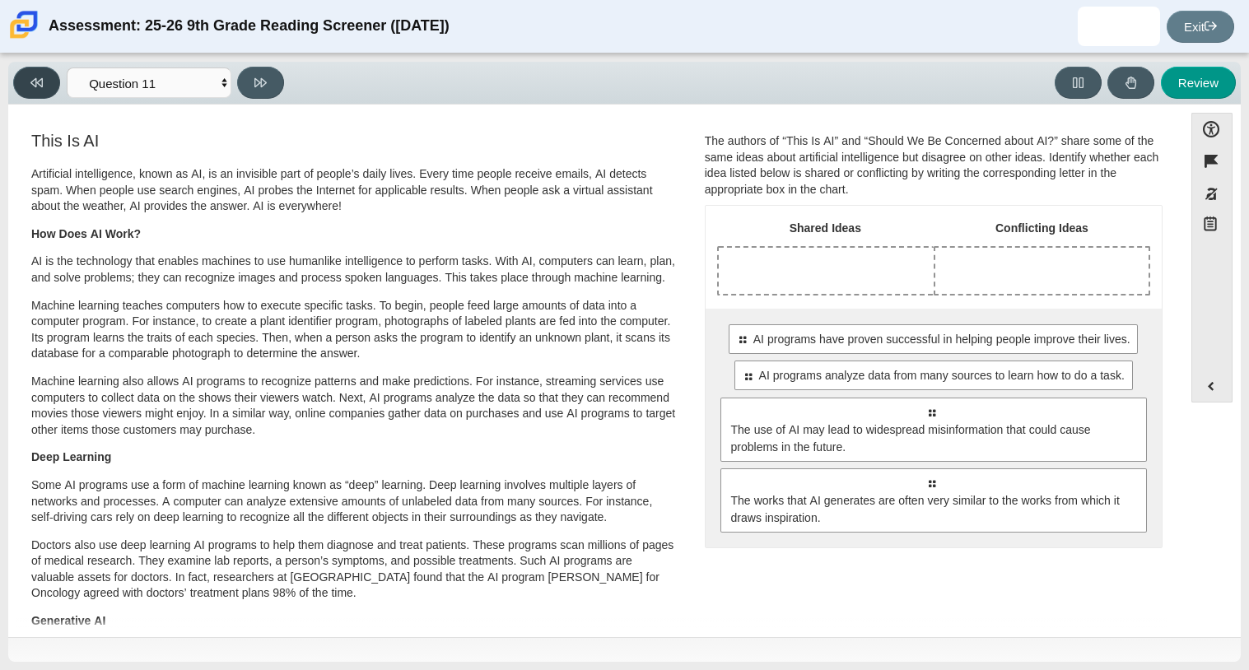
click at [21, 85] on button at bounding box center [36, 83] width 47 height 32
select select "cdf3c14e-a918-44d1-9b63-3db0fa81641e"
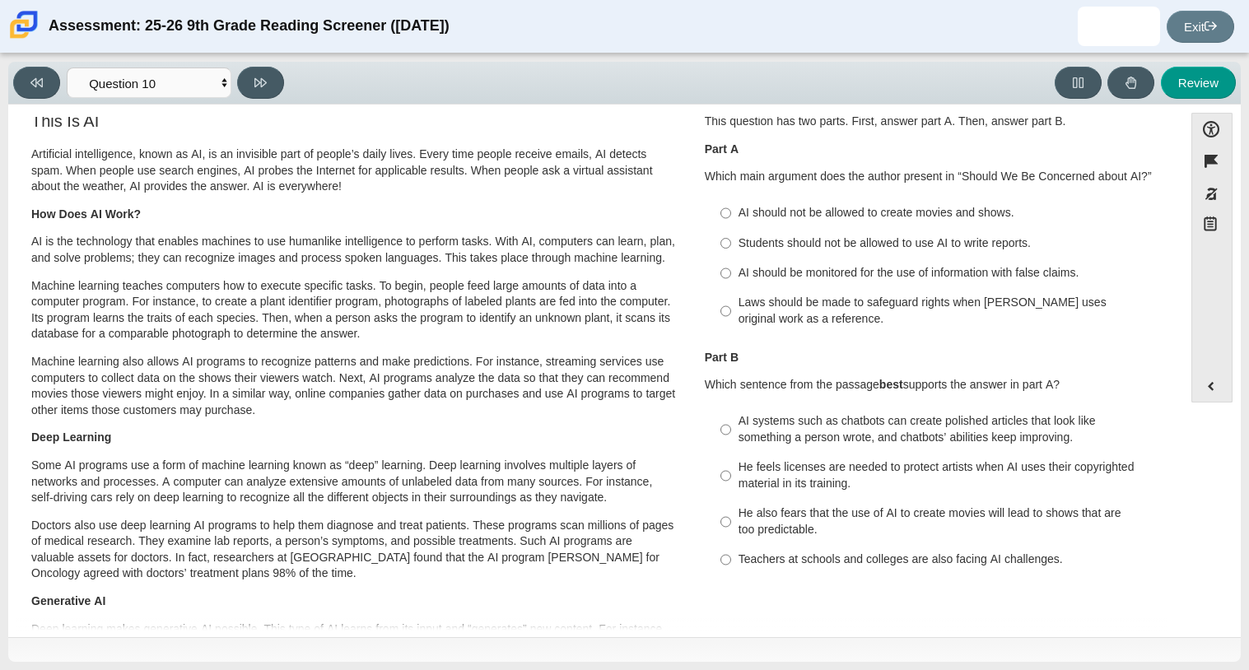
scroll to position [0, 0]
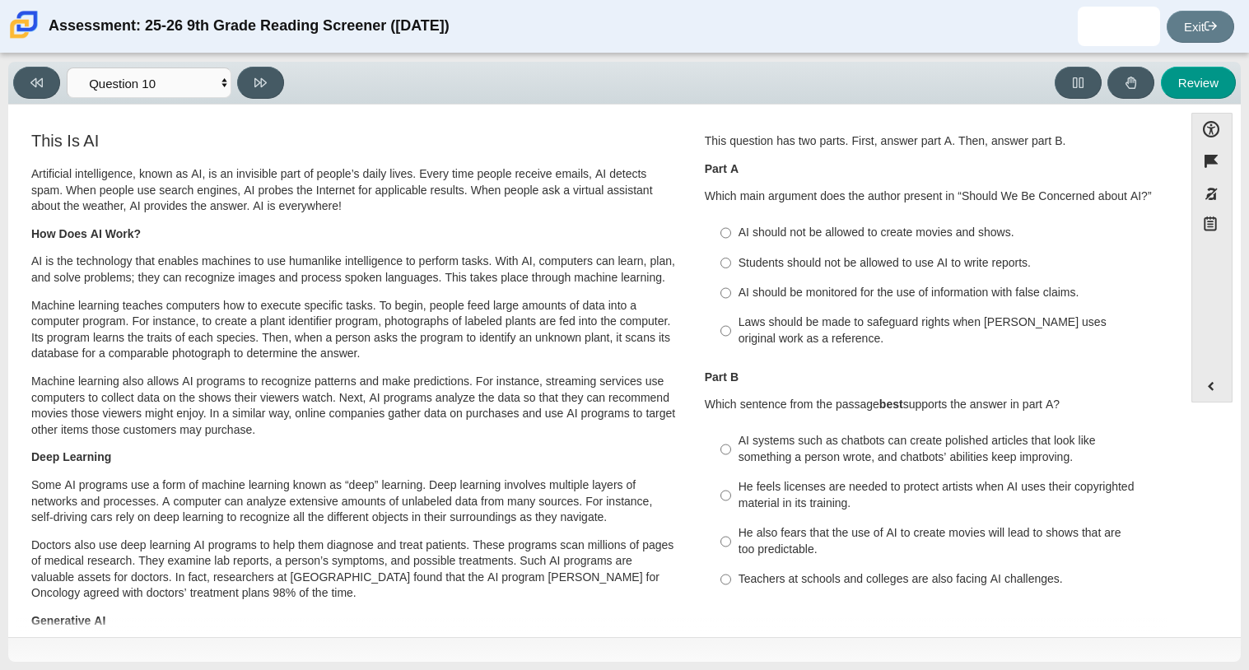
click at [808, 301] on label "AI should be monitored for the use of information with false claims. AI should …" at bounding box center [935, 293] width 452 height 30
click at [731, 301] on input "AI should be monitored for the use of information with false claims. AI should …" at bounding box center [725, 293] width 11 height 30
radio input "true"
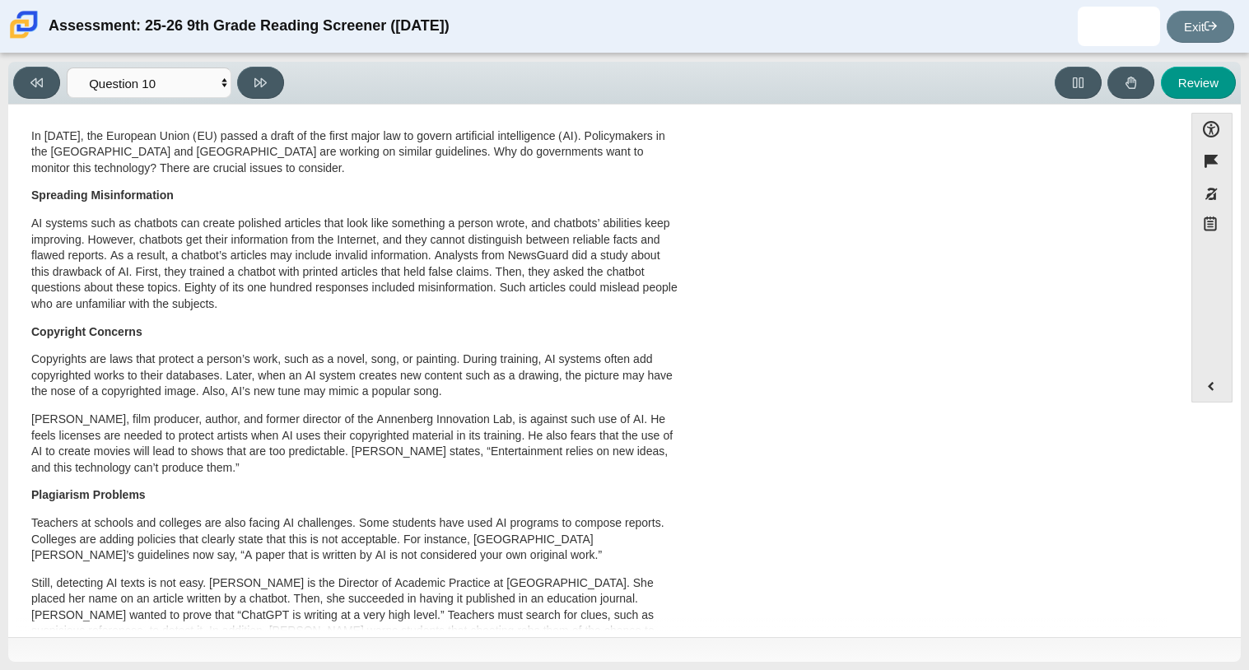
scroll to position [655, 0]
click at [346, 304] on p "AI systems such as chatbots can create polished articles that look like somethi…" at bounding box center [354, 263] width 646 height 97
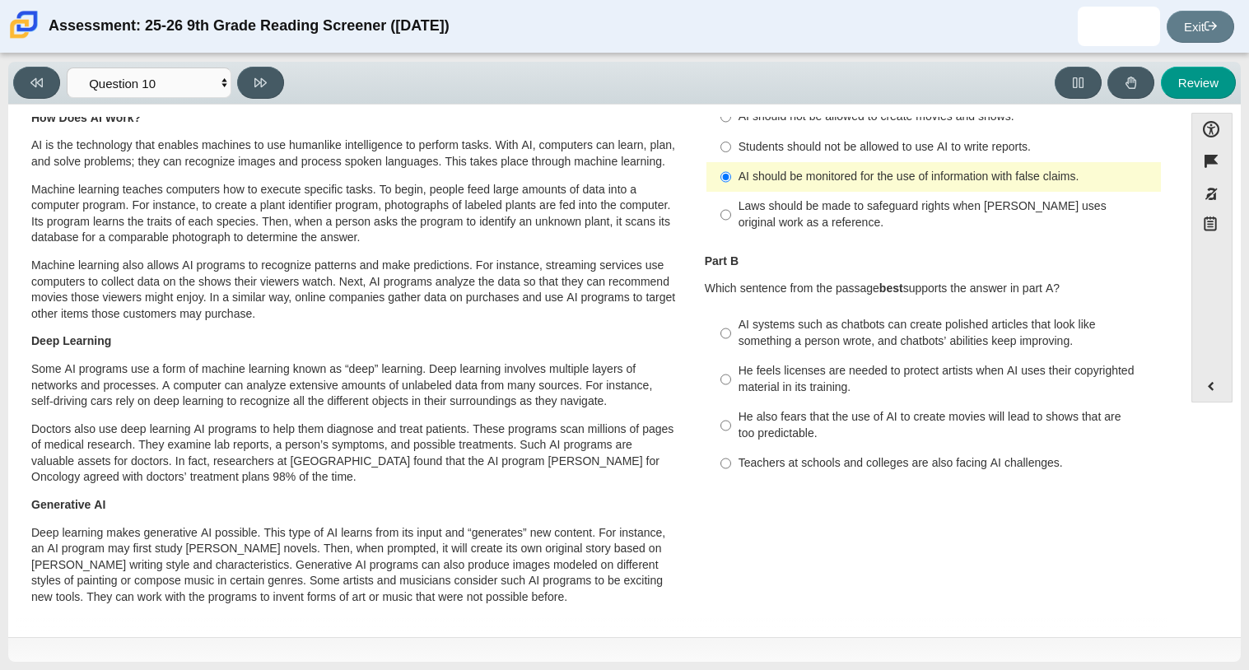
scroll to position [0, 0]
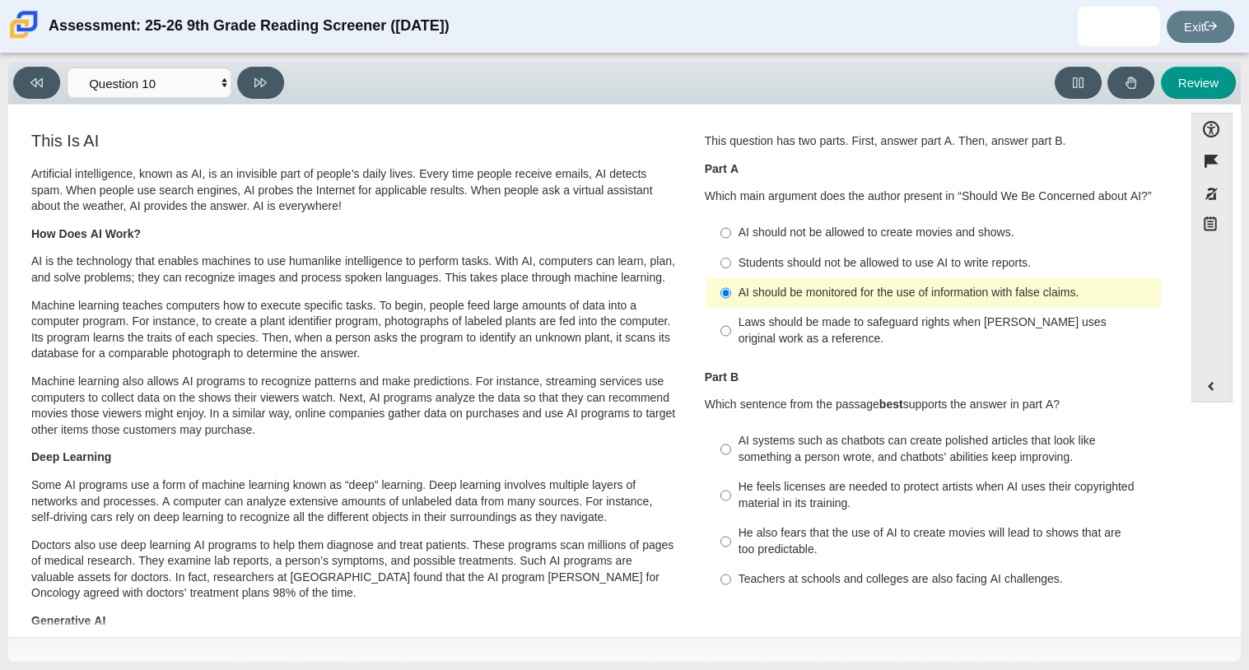
click at [768, 348] on label "Laws should be made to safeguard rights when AI uses original work as a referen…" at bounding box center [935, 331] width 452 height 46
click at [731, 348] on input "Laws should be made to safeguard rights when AI uses original work as a referen…" at bounding box center [725, 331] width 11 height 46
radio input "true"
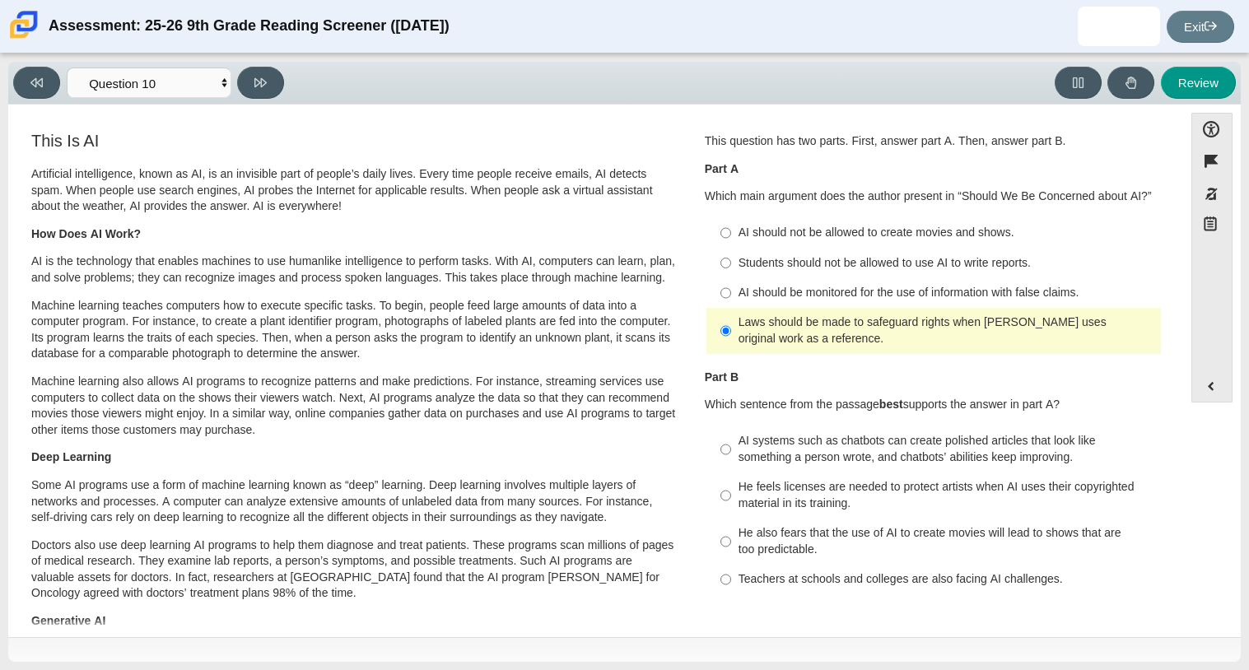
click at [753, 294] on div "AI should be monitored for the use of information with false claims." at bounding box center [947, 293] width 416 height 16
click at [731, 294] on input "AI should be monitored for the use of information with false claims. AI should …" at bounding box center [725, 293] width 11 height 30
radio input "true"
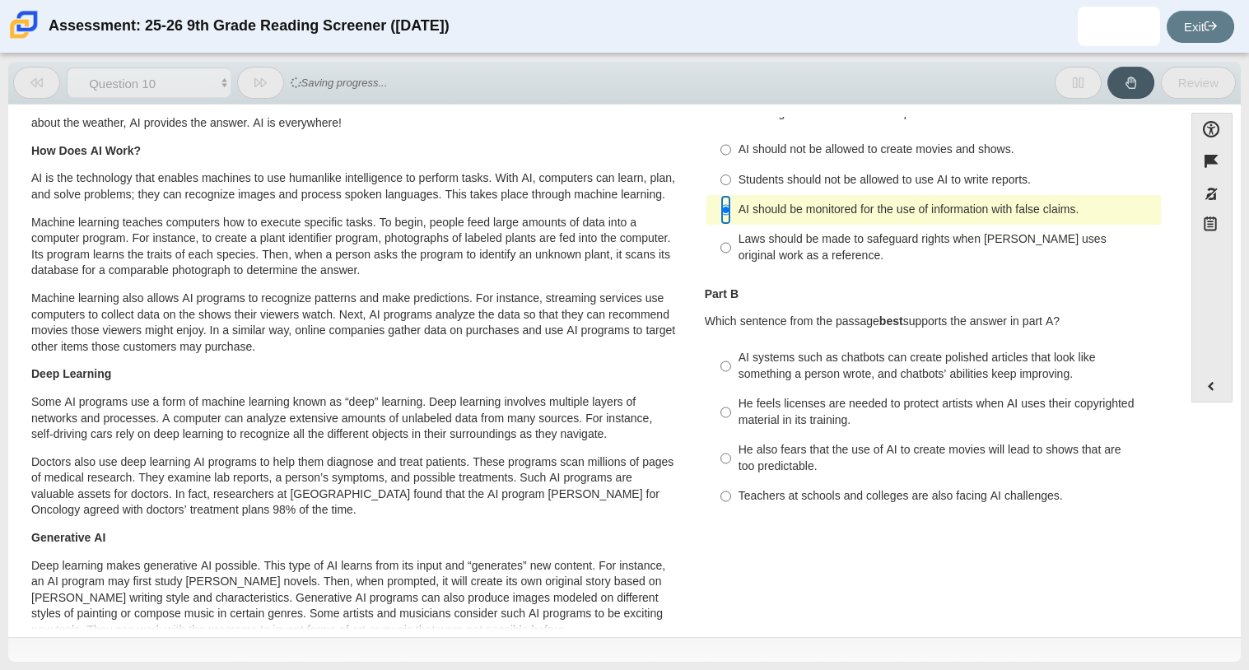
scroll to position [92, 0]
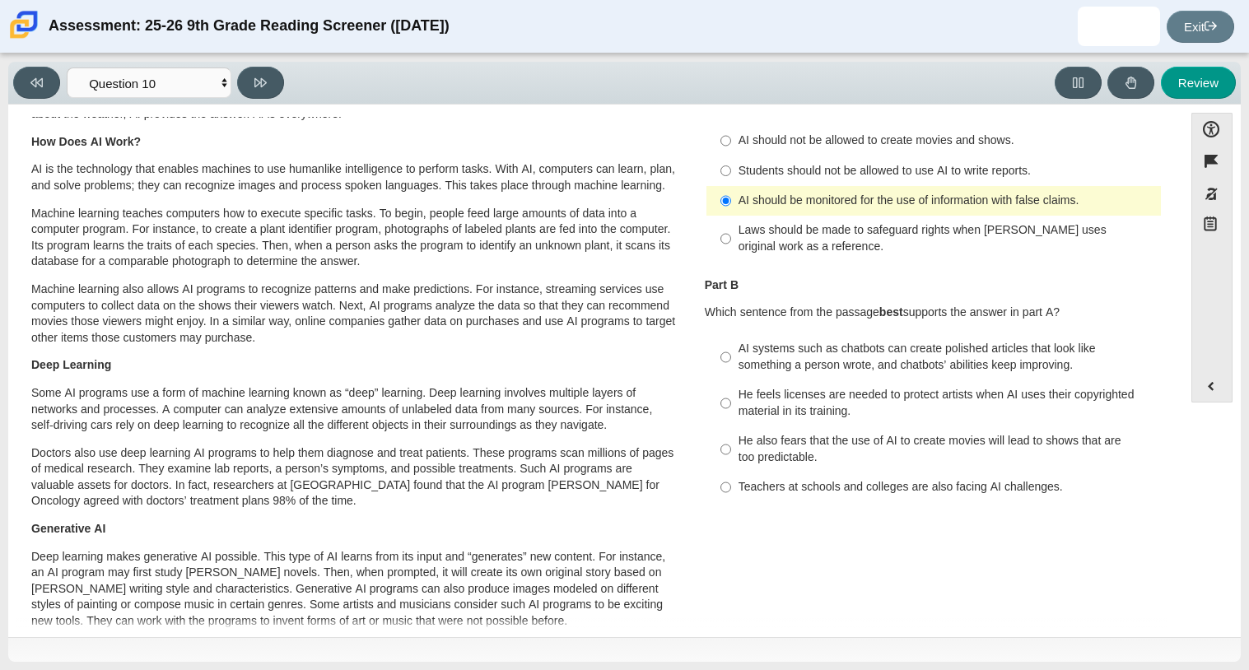
click at [992, 375] on label "AI systems such as chatbots can create polished articles that look like somethi…" at bounding box center [935, 357] width 452 height 46
click at [731, 375] on input "AI systems such as chatbots can create polished articles that look like somethi…" at bounding box center [725, 357] width 11 height 46
radio input "true"
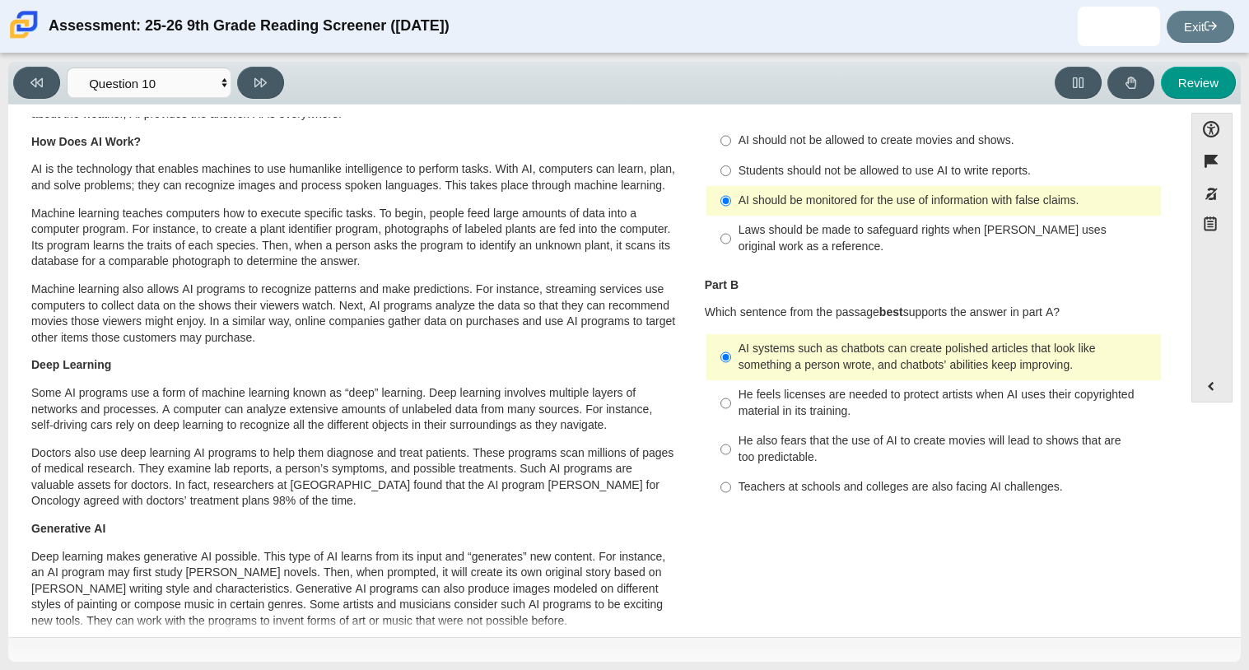
click at [857, 414] on div "He feels licenses are needed to protect artists when AI uses their copyrighted …" at bounding box center [947, 403] width 416 height 32
click at [731, 414] on input "He feels licenses are needed to protect artists when AI uses their copyrighted …" at bounding box center [725, 403] width 11 height 46
radio input "true"
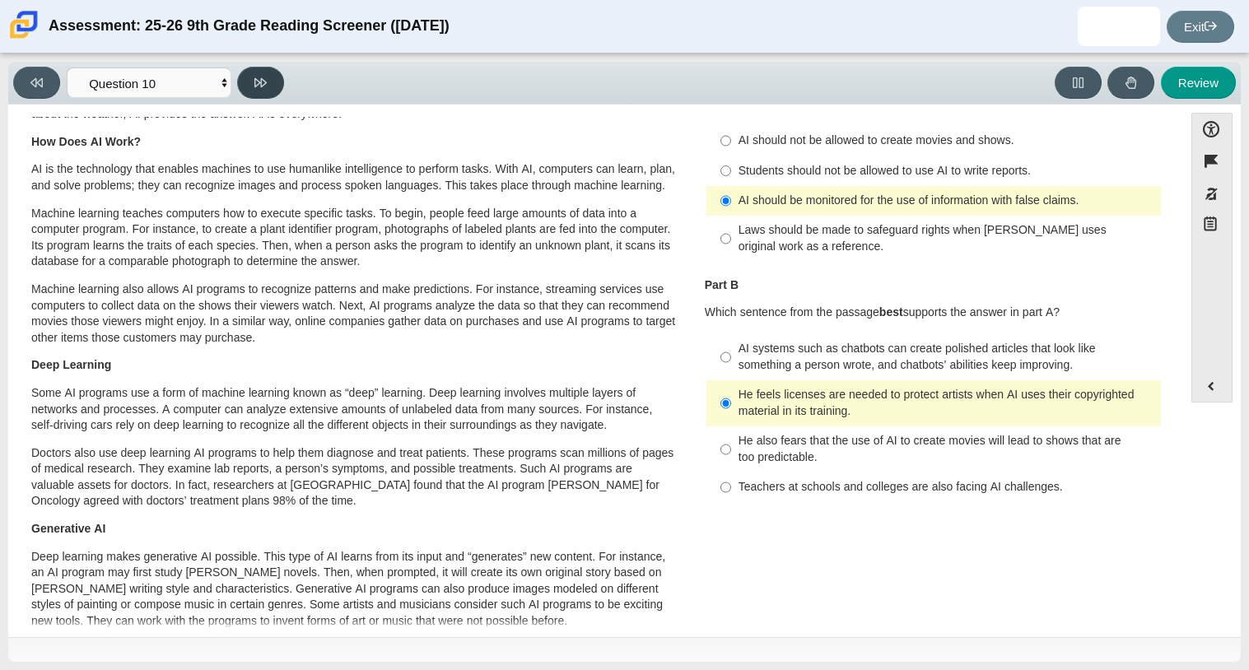
click at [262, 72] on button at bounding box center [260, 83] width 47 height 32
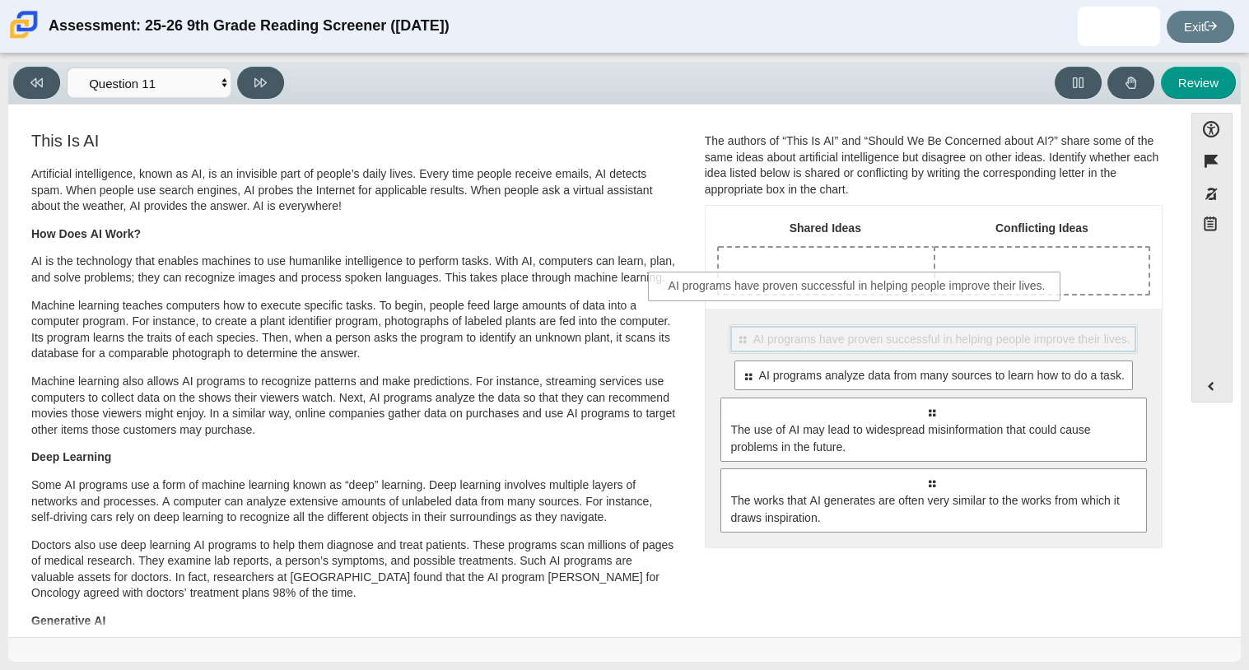
drag, startPoint x: 894, startPoint y: 352, endPoint x: 821, endPoint y: 301, distance: 89.3
click at [821, 301] on div "Shared Ideas Conflicting Ideas Select to move response to a response input area…" at bounding box center [934, 377] width 456 height 342
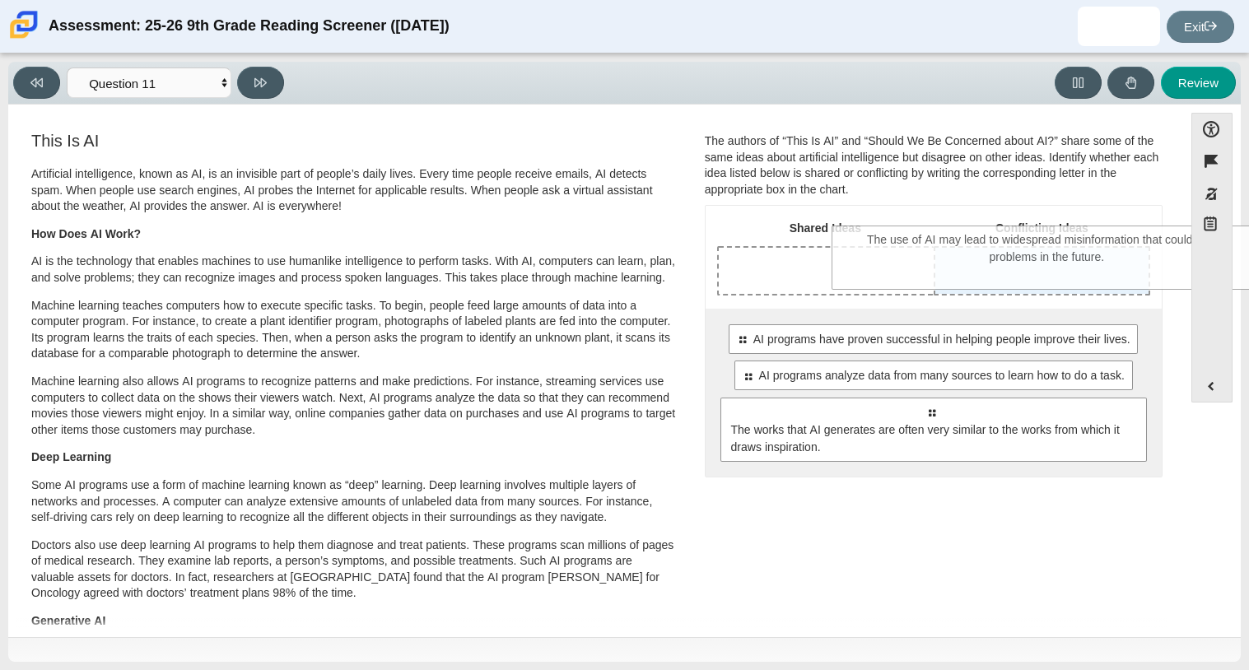
drag, startPoint x: 897, startPoint y: 451, endPoint x: 1014, endPoint y: 279, distance: 208.0
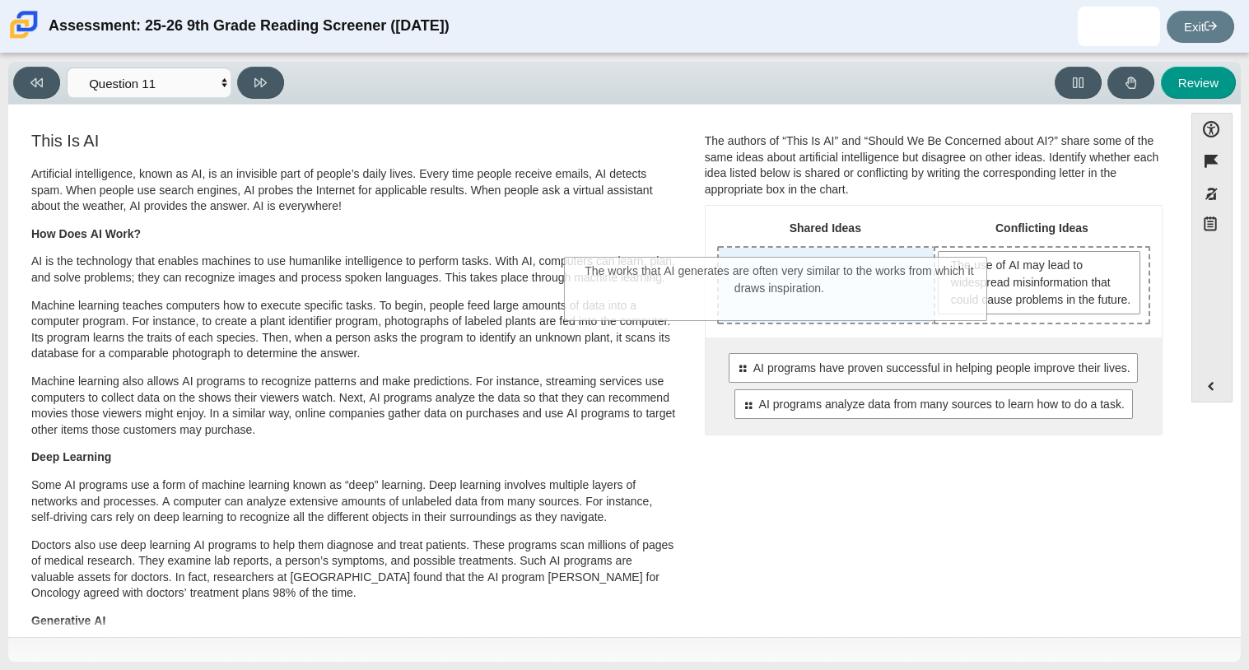
drag, startPoint x: 987, startPoint y: 486, endPoint x: 837, endPoint y: 301, distance: 238.2
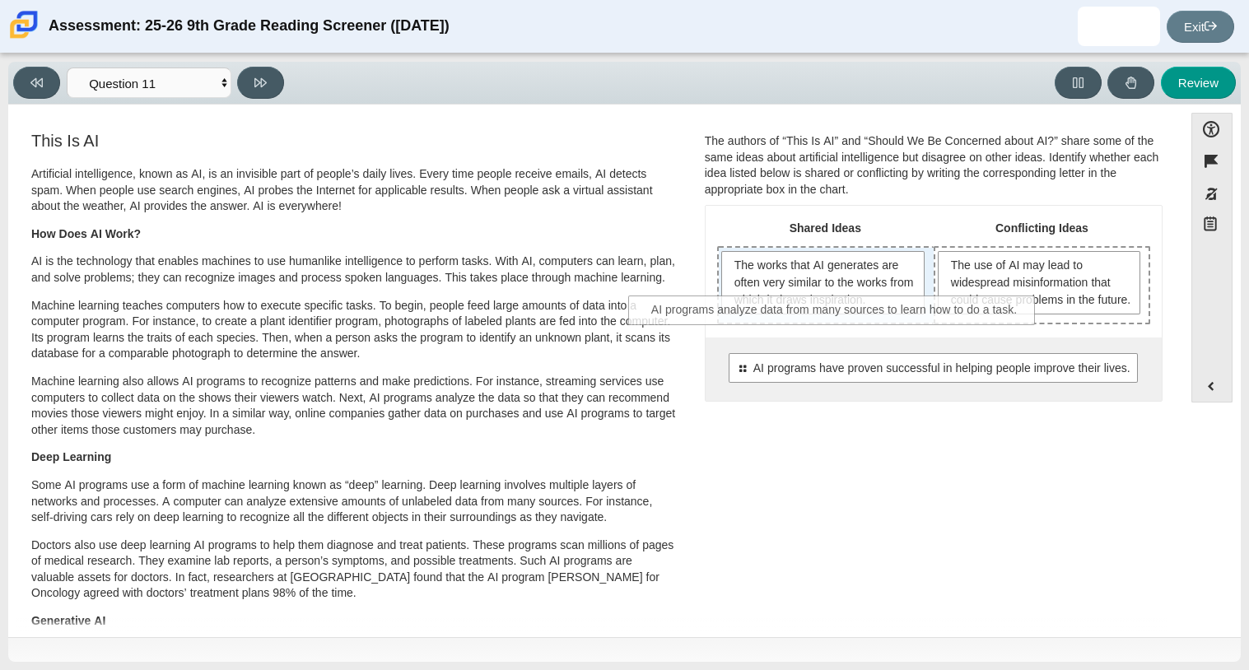
drag, startPoint x: 971, startPoint y: 430, endPoint x: 875, endPoint y: 319, distance: 145.9
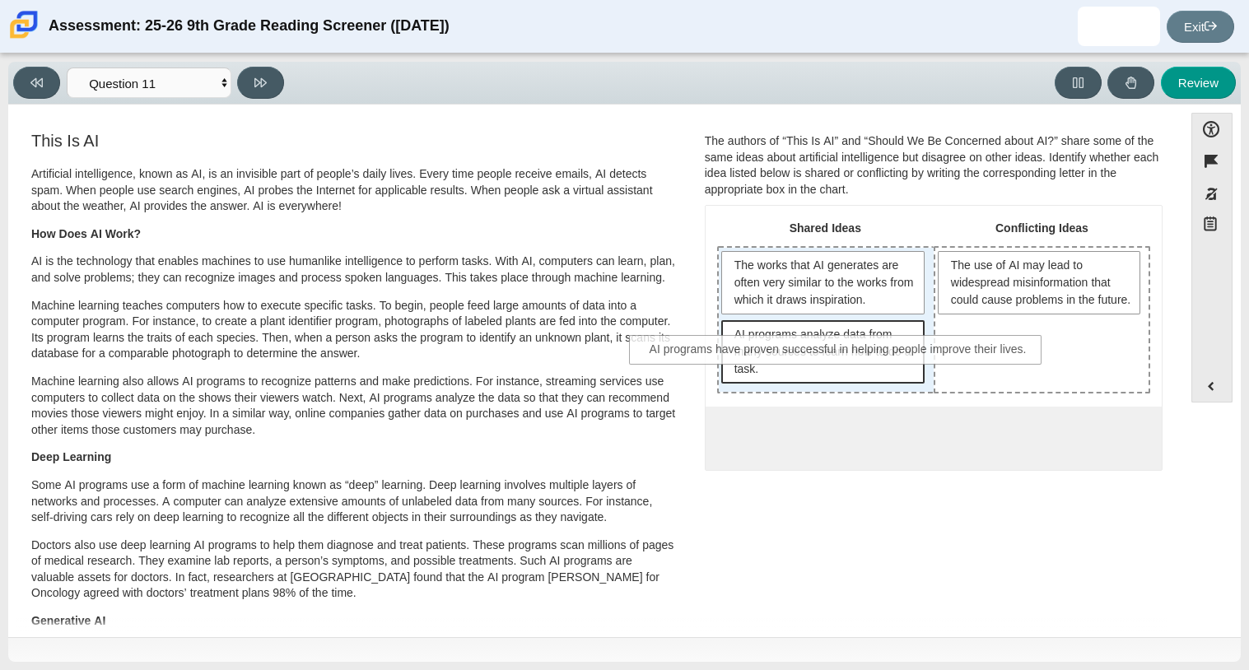
drag, startPoint x: 940, startPoint y: 440, endPoint x: 841, endPoint y: 352, distance: 132.5
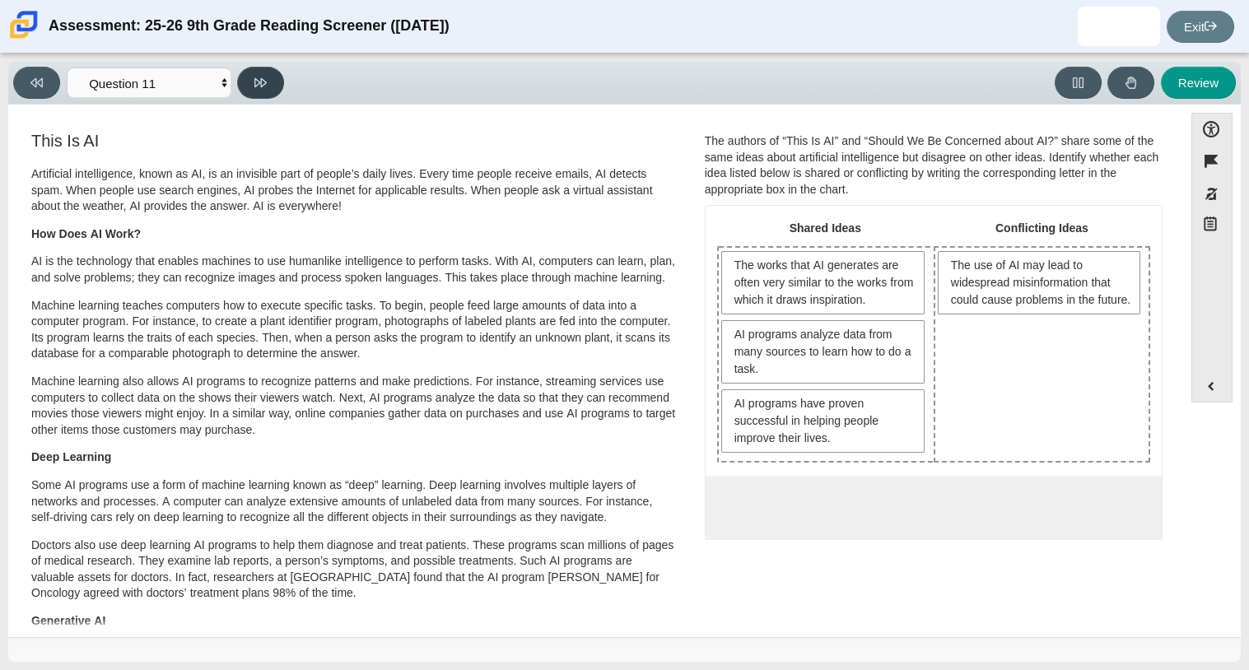
click at [272, 89] on button at bounding box center [260, 83] width 47 height 32
select select "c3effed4-44ce-4a19-bd96-1787f34e9b4c"
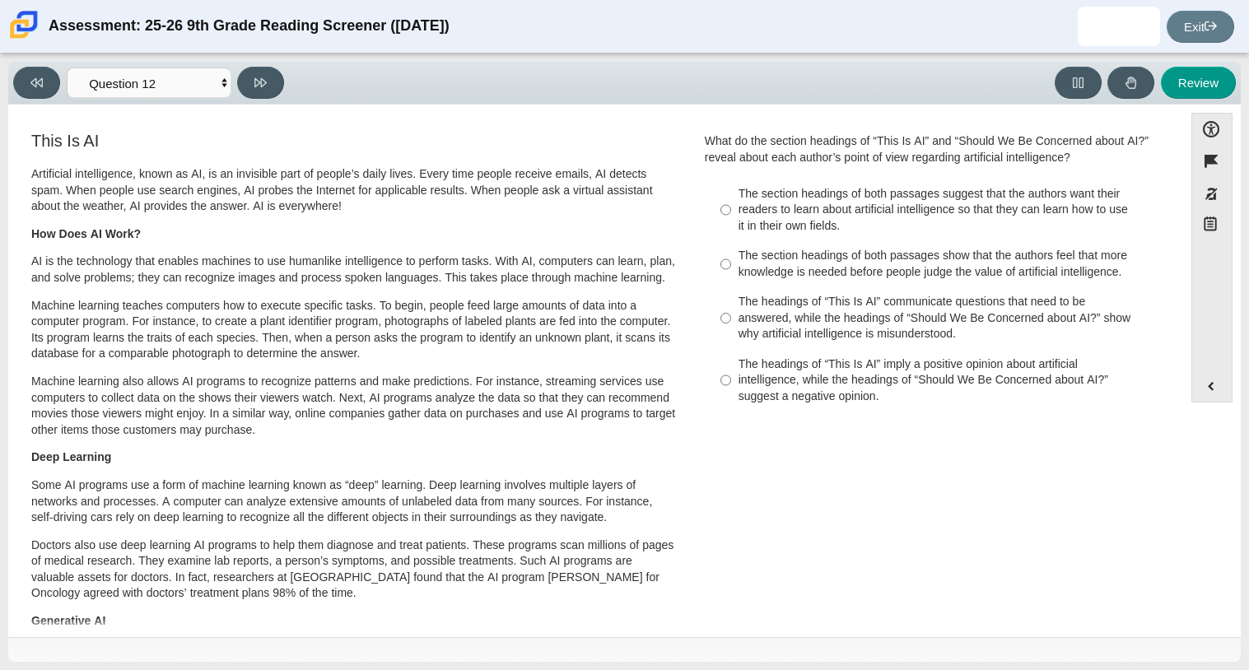
click at [846, 392] on div "The headings of “This Is AI” imply a positive opinion about artificial intellig…" at bounding box center [947, 381] width 416 height 49
click at [731, 392] on input "The headings of “This Is AI” imply a positive opinion about artificial intellig…" at bounding box center [725, 380] width 11 height 63
radio input "true"
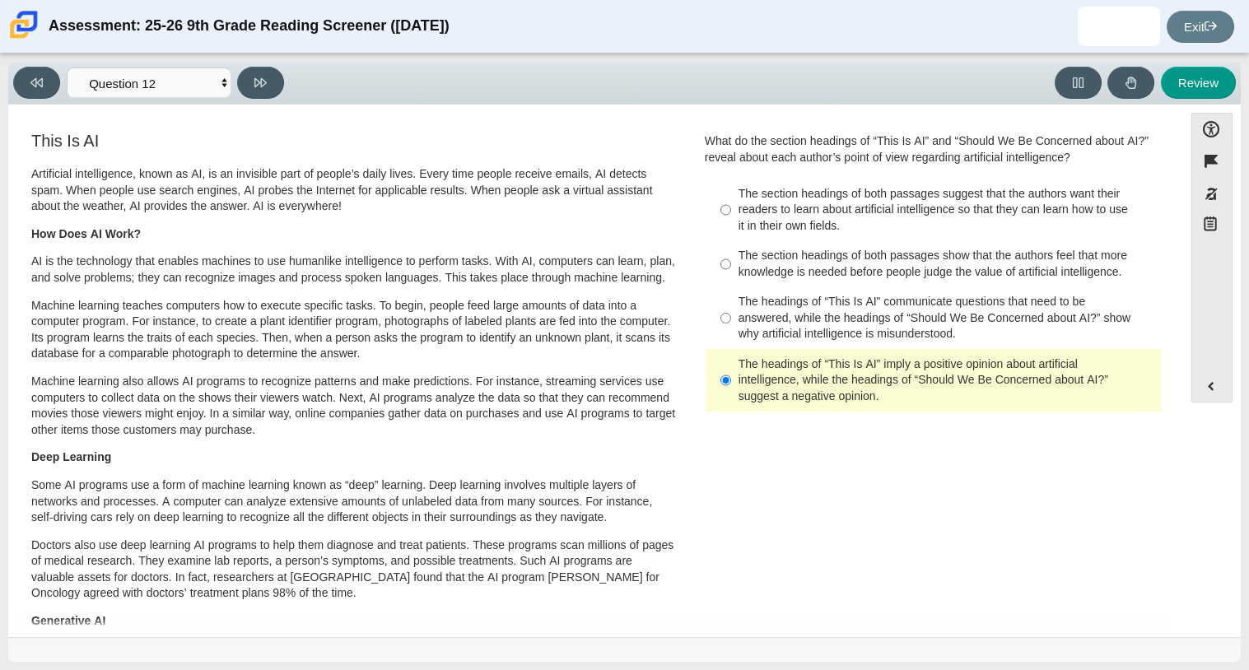
click at [253, 100] on div "Viewing Question 12 of 12 in Pacing Mode Questions Question 1 Question 2 Questi…" at bounding box center [624, 83] width 1233 height 43
click at [246, 93] on button at bounding box center [260, 83] width 47 height 32
select select "review"
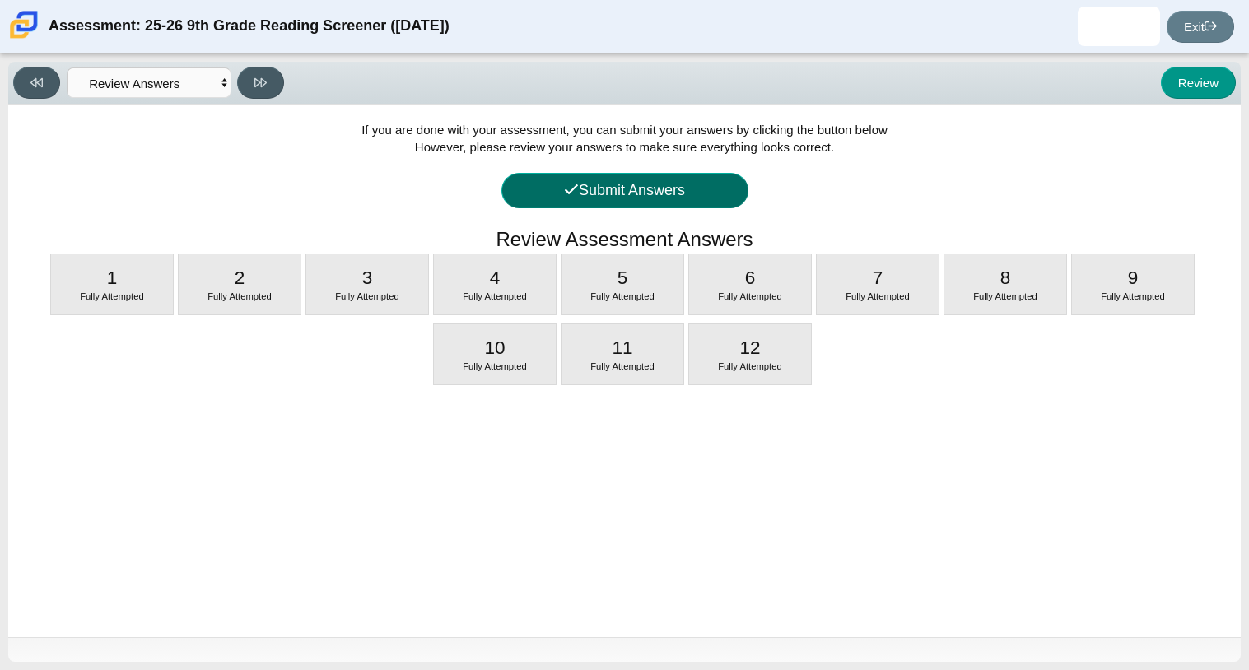
click at [586, 188] on button "Submit Answers" at bounding box center [624, 190] width 247 height 35
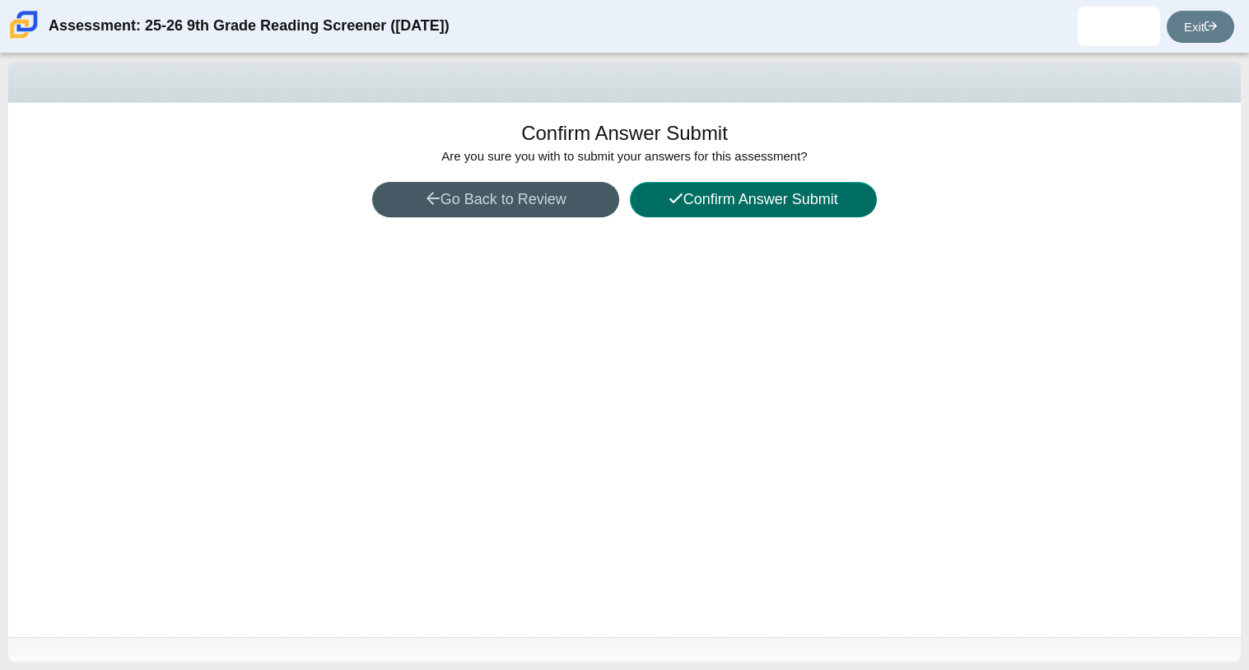
click at [678, 203] on icon at bounding box center [676, 198] width 15 height 15
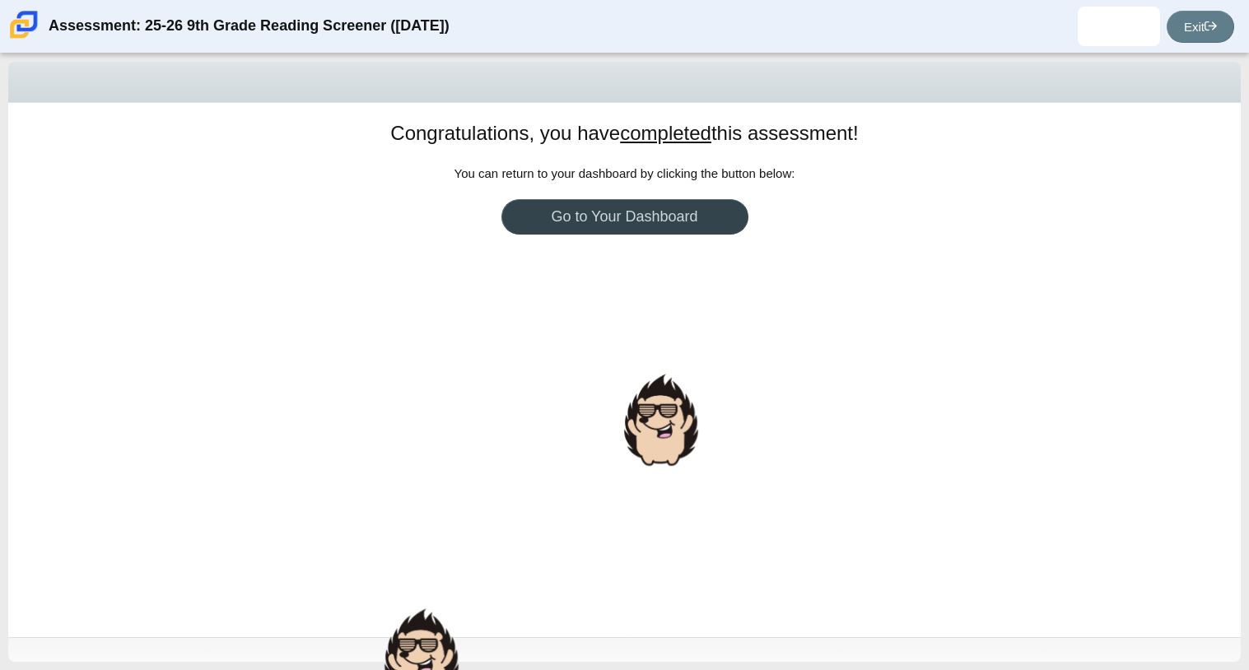
click at [675, 224] on link "Go to Your Dashboard" at bounding box center [624, 216] width 247 height 35
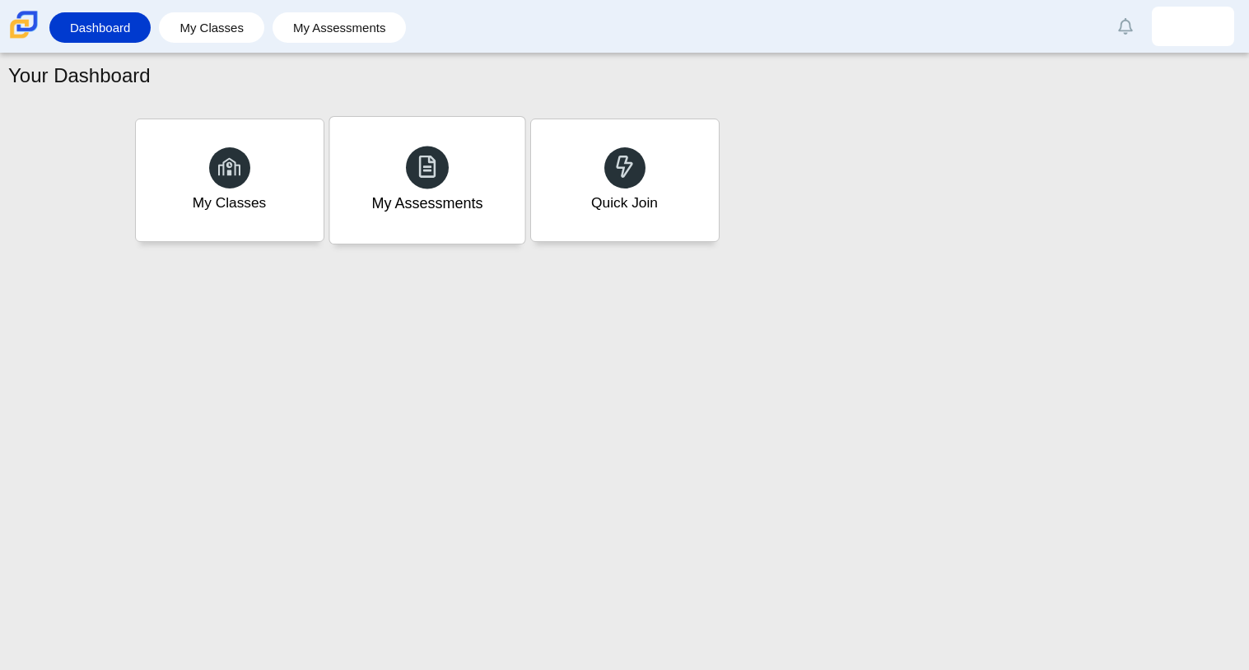
click at [399, 160] on div "My Assessments" at bounding box center [426, 180] width 195 height 127
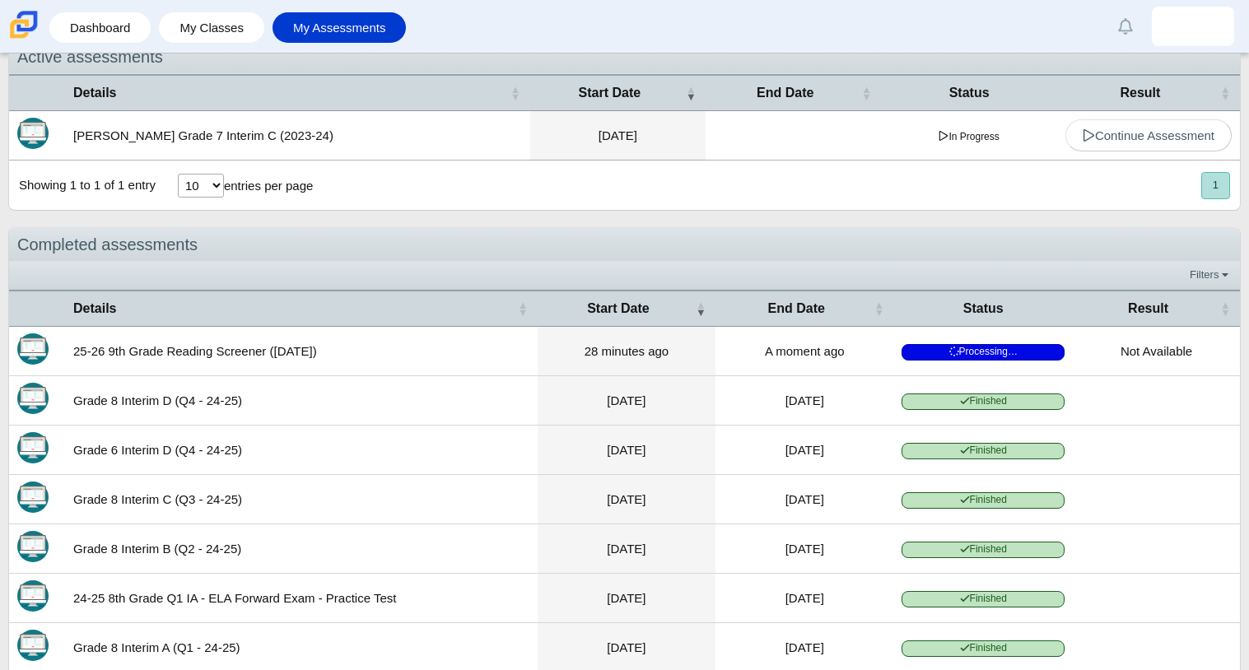
scroll to position [63, 0]
click at [981, 347] on span "Processing…" at bounding box center [983, 351] width 163 height 16
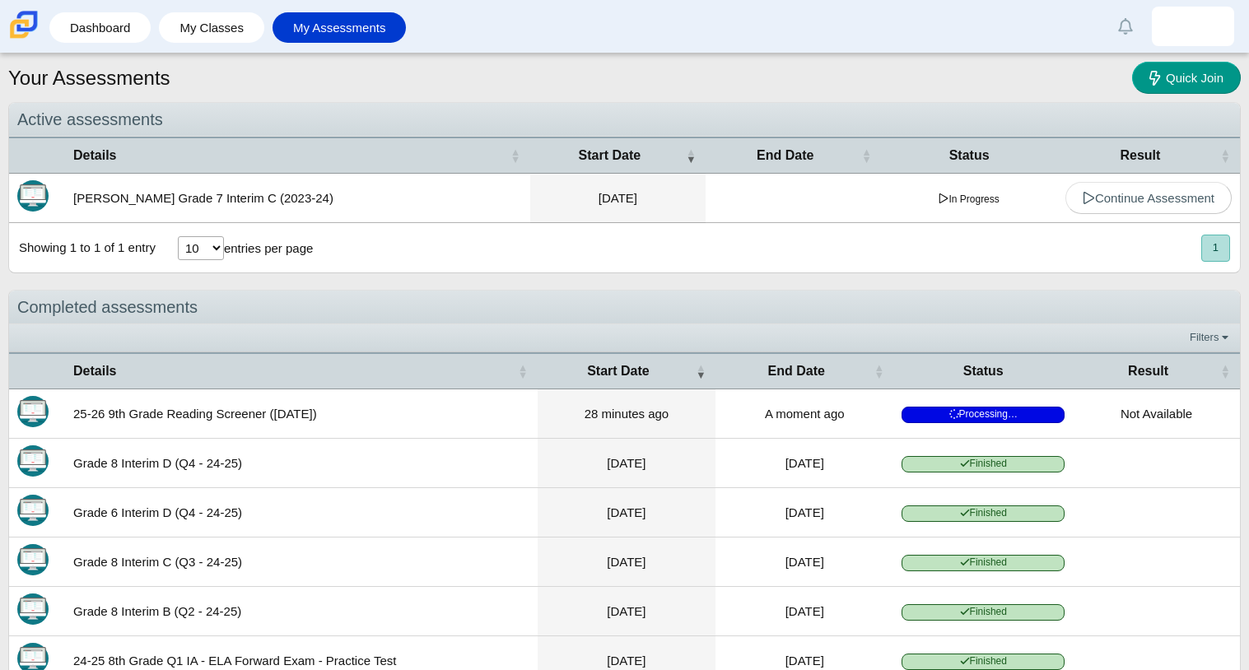
click at [983, 328] on div "Filters Show only: Loading…" at bounding box center [624, 337] width 1231 height 27
